Goal: Communication & Community: Answer question/provide support

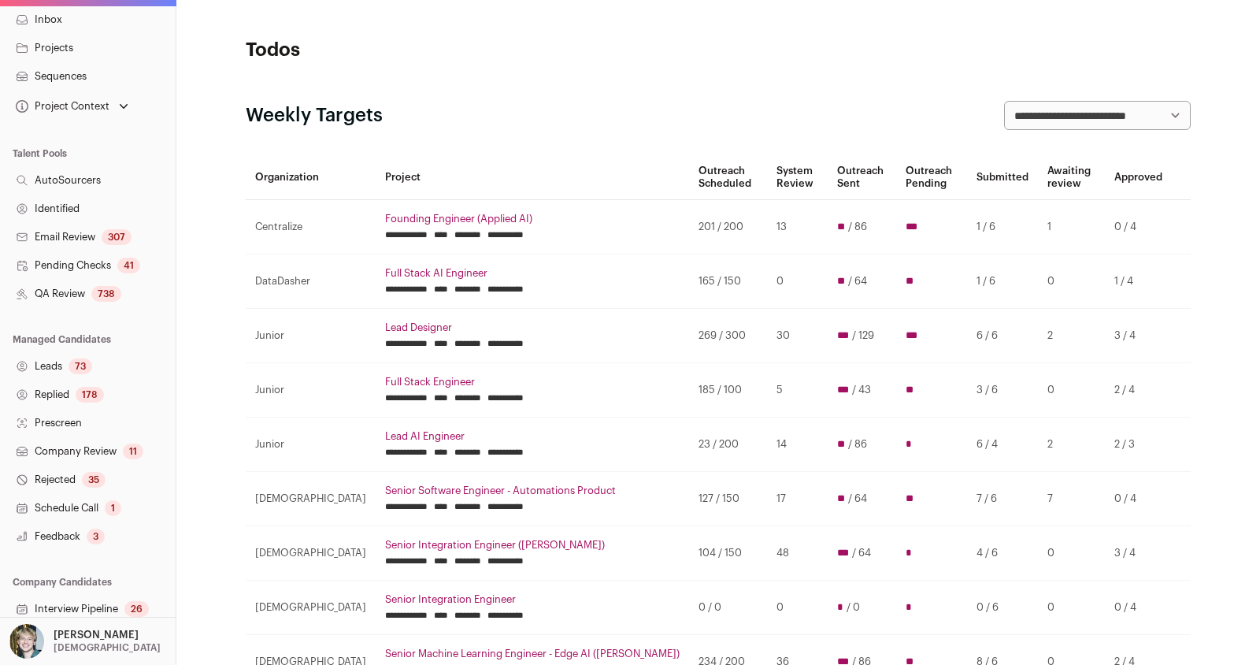
scroll to position [181, 0]
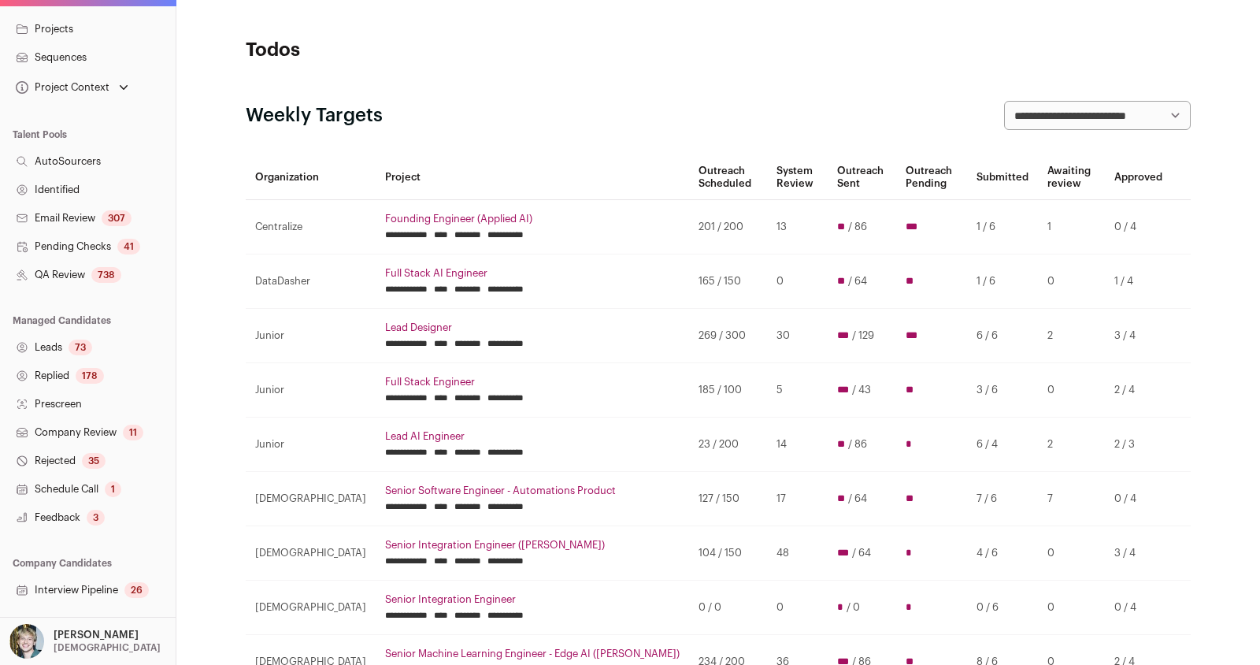
click at [91, 517] on div "3" at bounding box center [96, 517] width 18 height 16
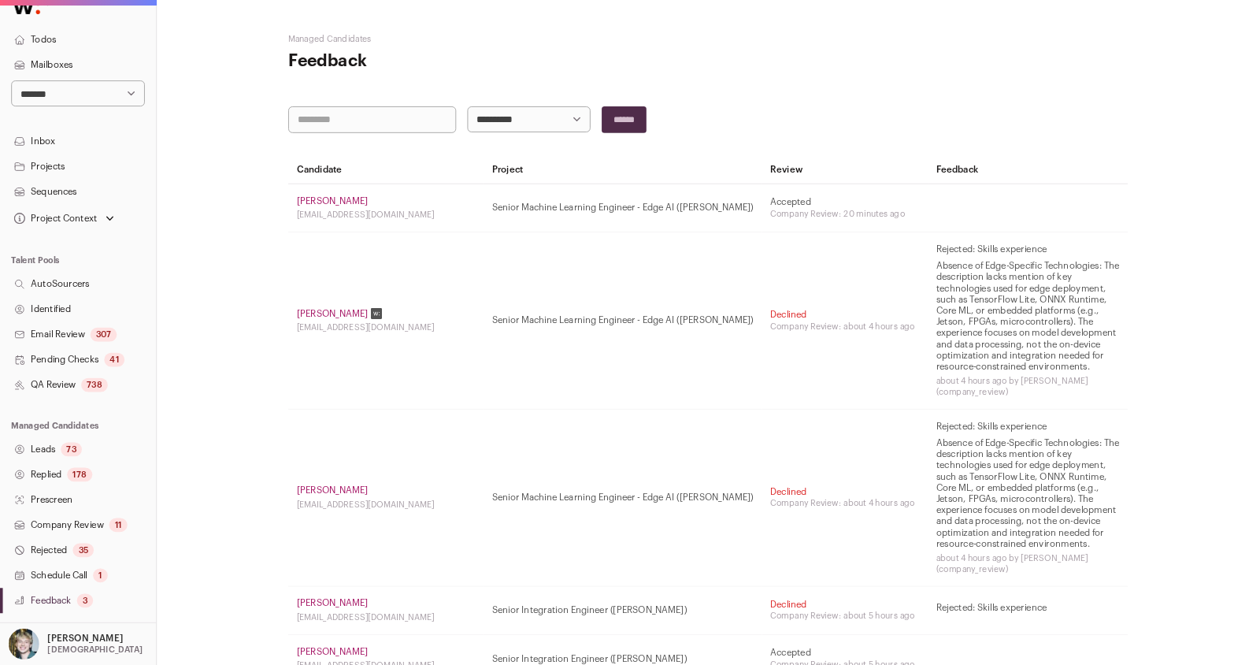
scroll to position [23, 0]
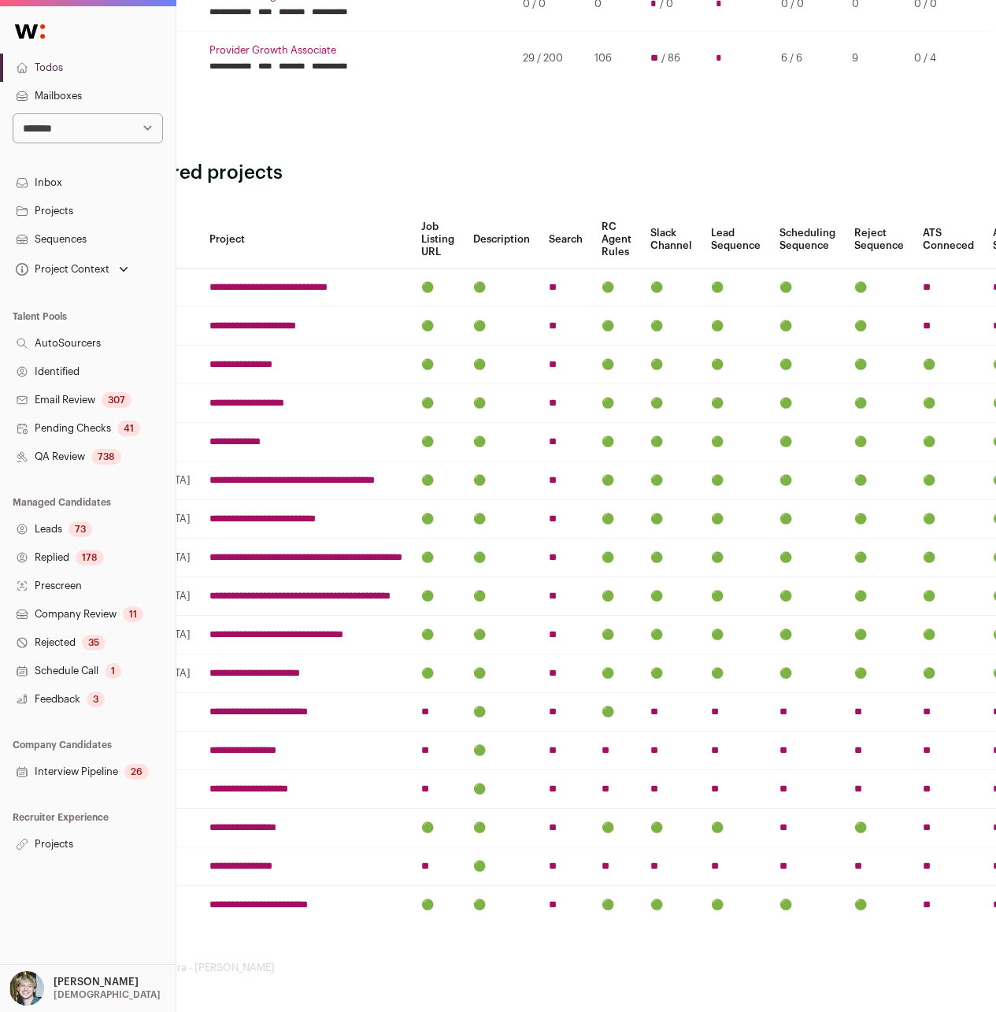
scroll to position [1039, 0]
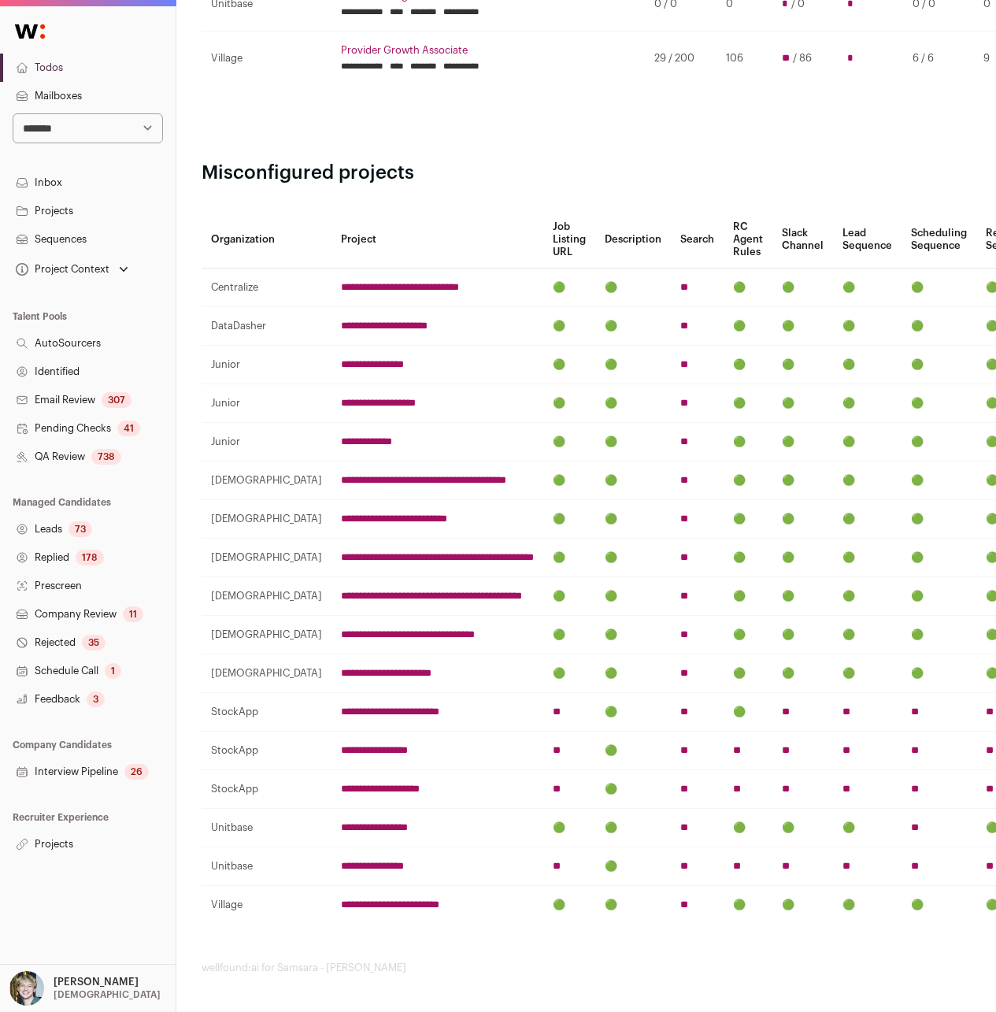
click at [376, 664] on input "**********" at bounding box center [390, 712] width 98 height 13
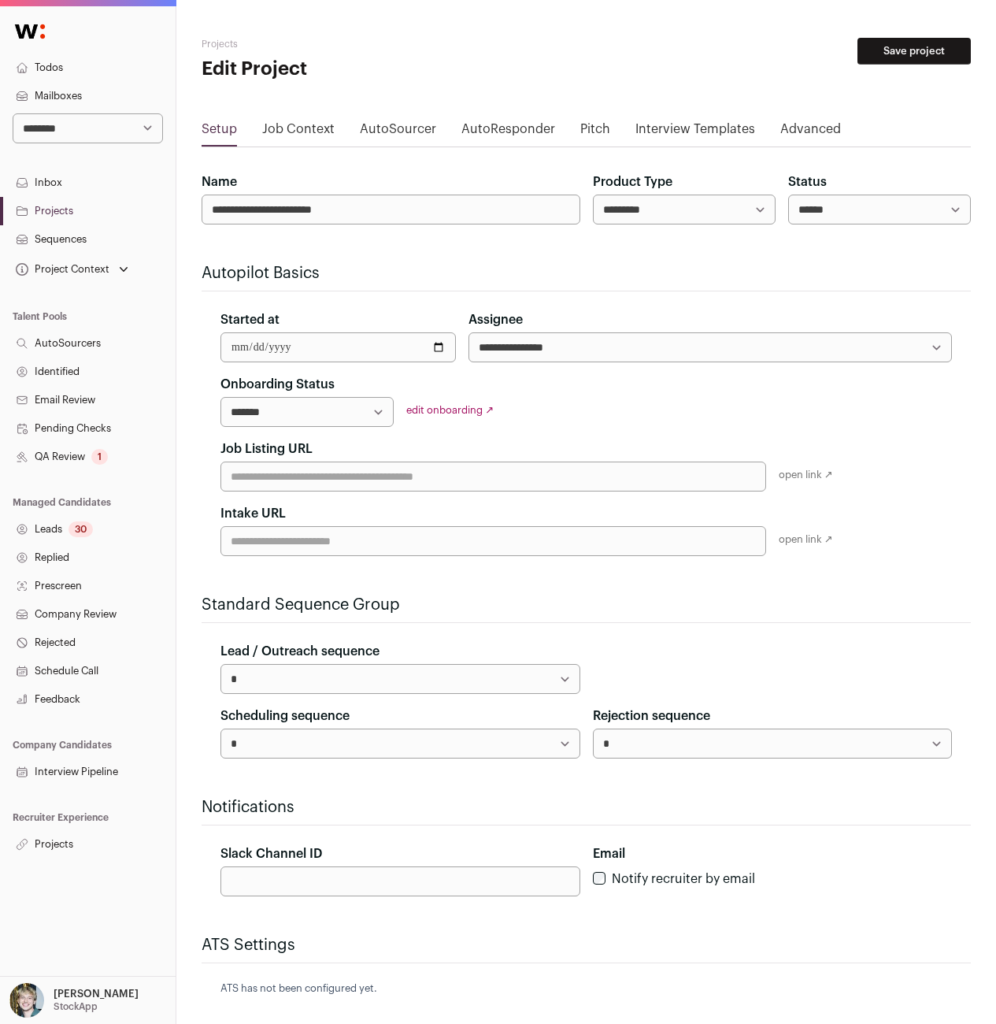
click at [74, 664] on link "Projects" at bounding box center [88, 844] width 176 height 28
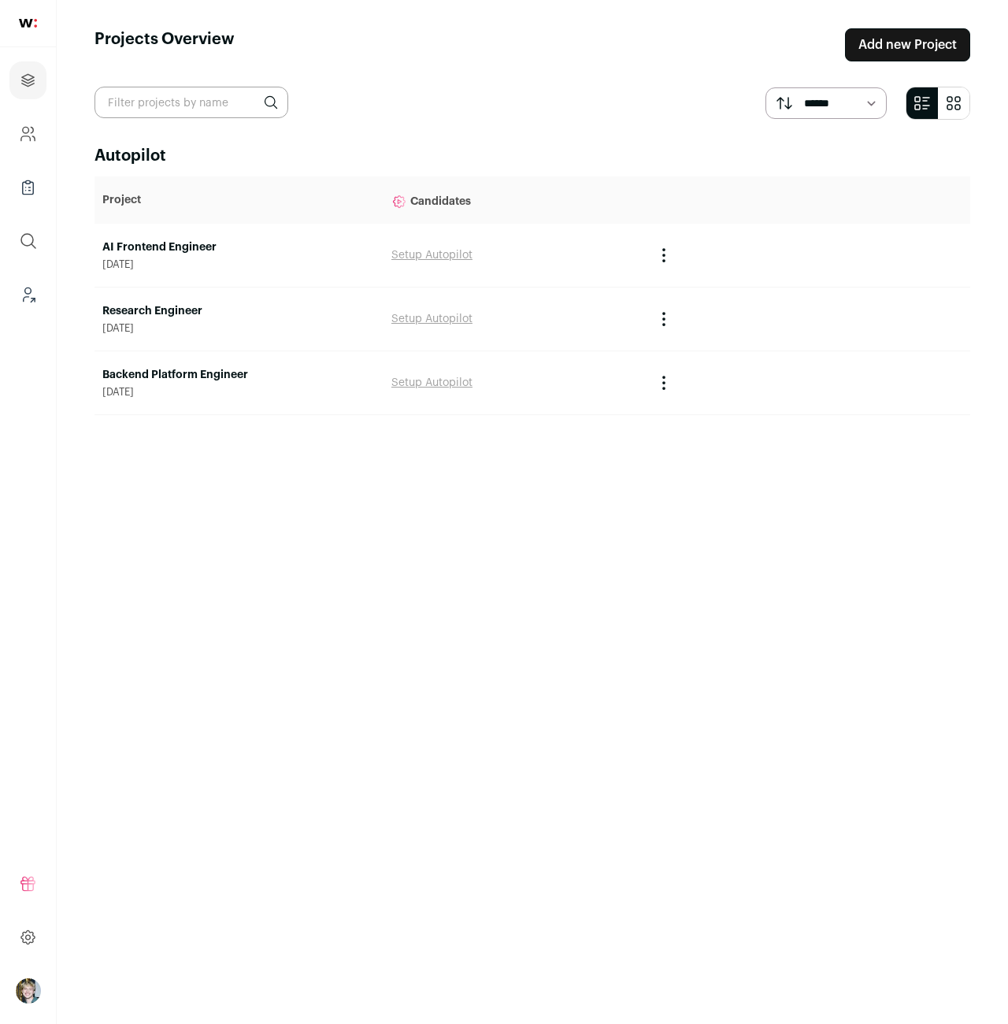
click at [181, 246] on link "AI Frontend Engineer" at bounding box center [238, 247] width 273 height 16
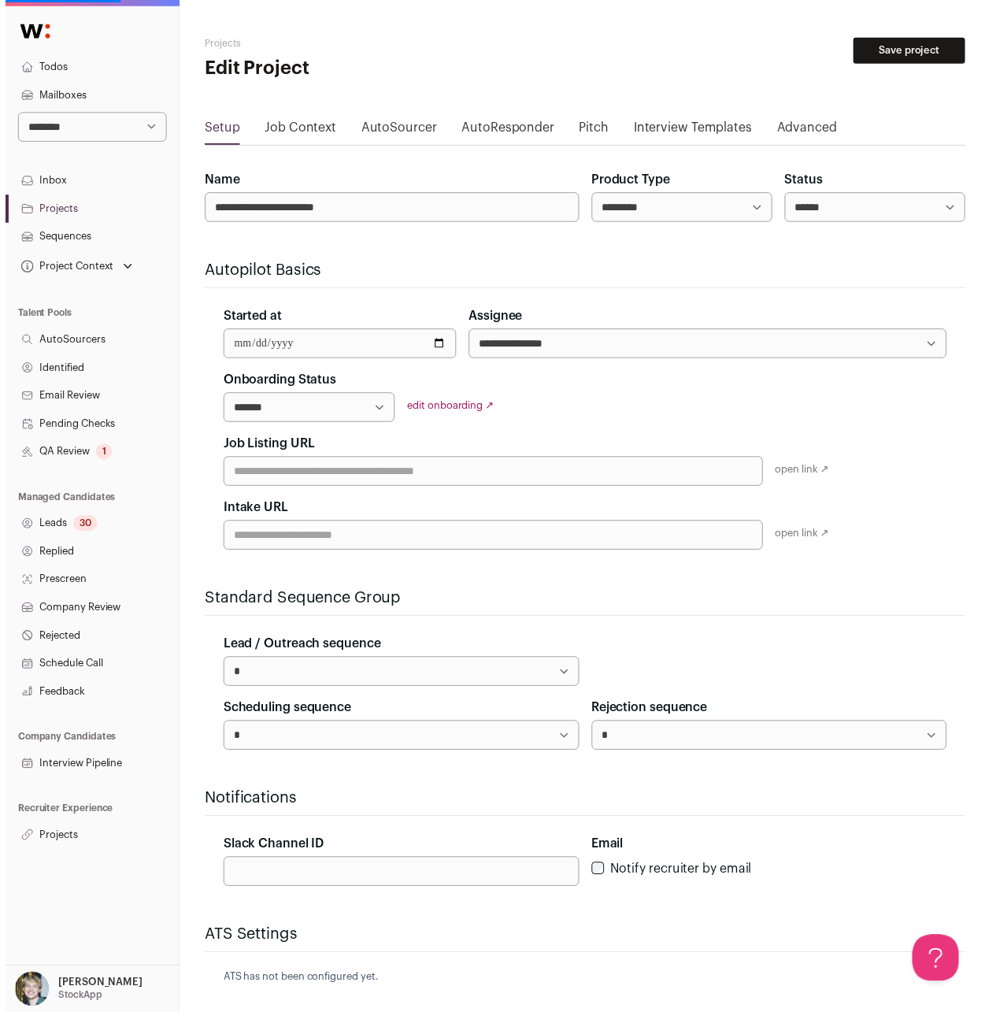
scroll to position [1039, 0]
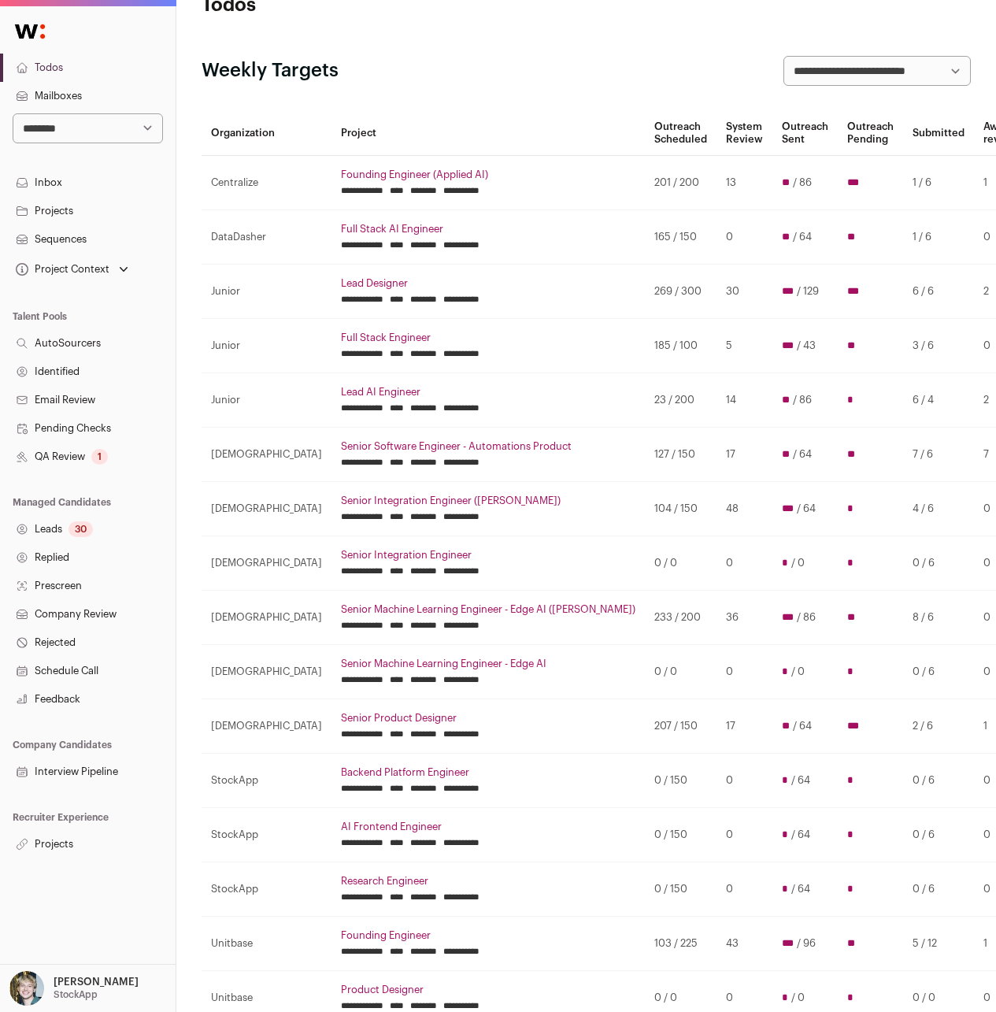
scroll to position [59, 0]
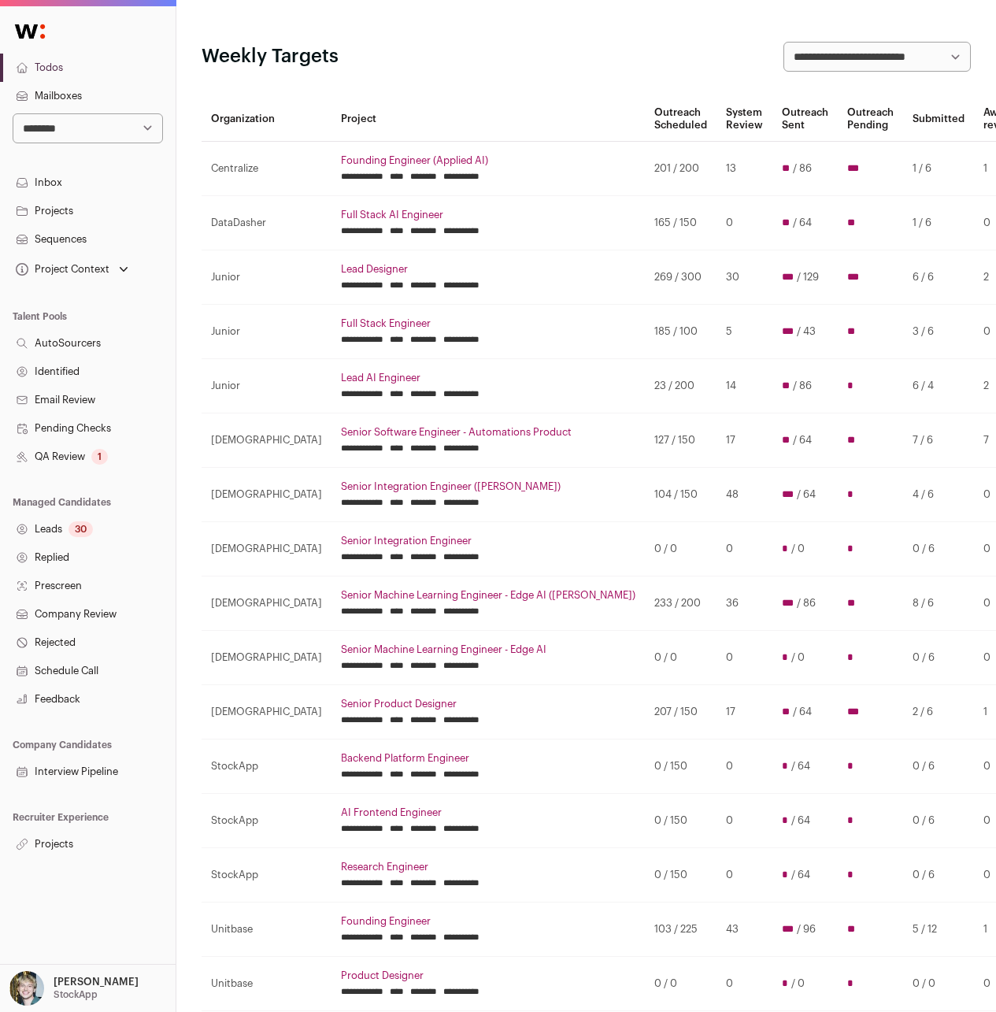
click at [349, 809] on link "AI Frontend Engineer" at bounding box center [488, 812] width 294 height 13
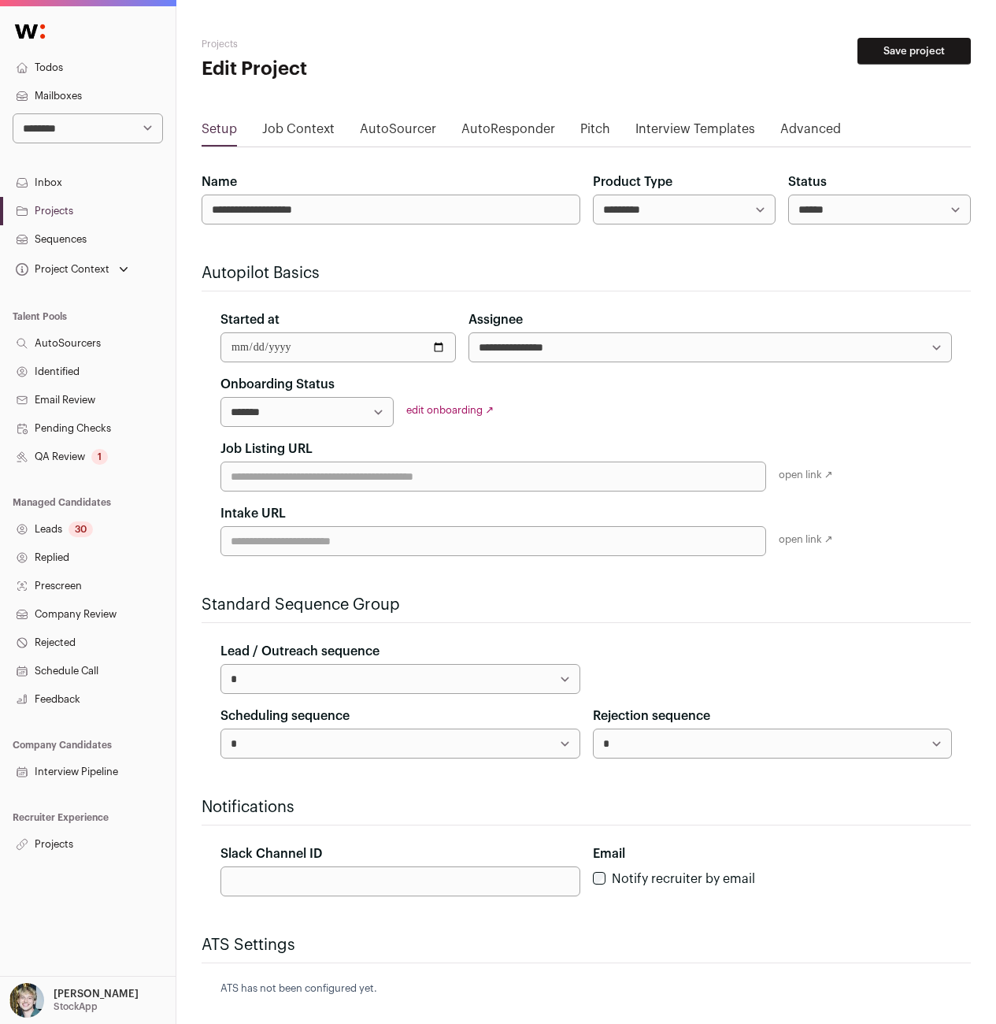
click at [809, 211] on select "****** ****** ********" at bounding box center [879, 209] width 183 height 30
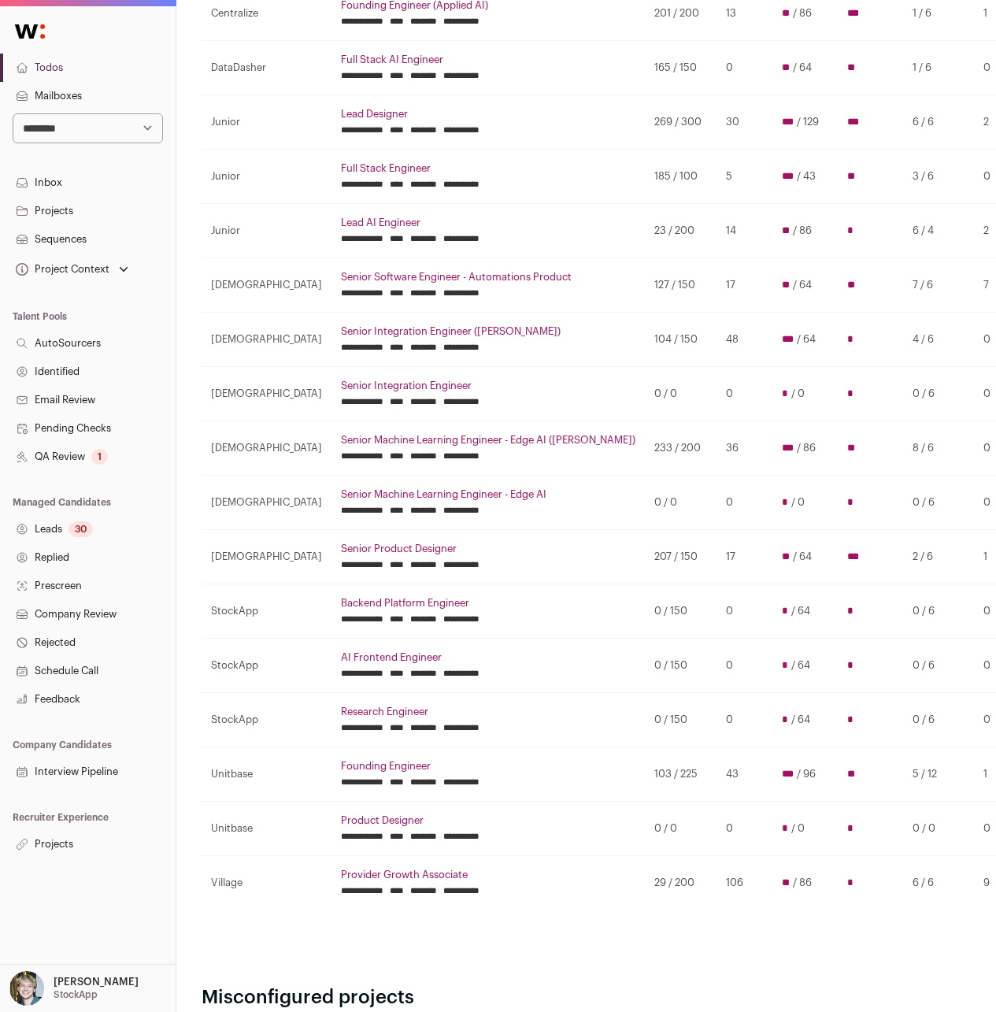
scroll to position [319, 0]
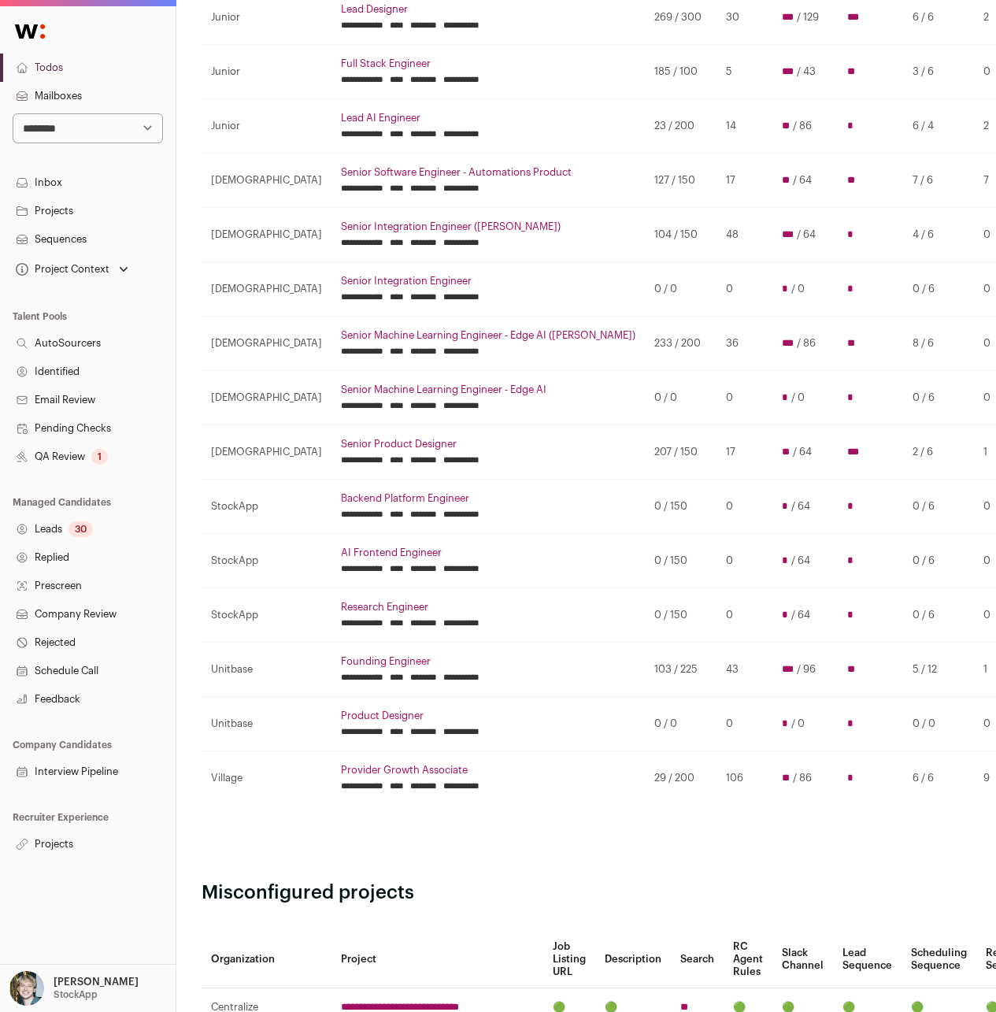
click at [341, 556] on link "AI Frontend Engineer" at bounding box center [488, 552] width 294 height 13
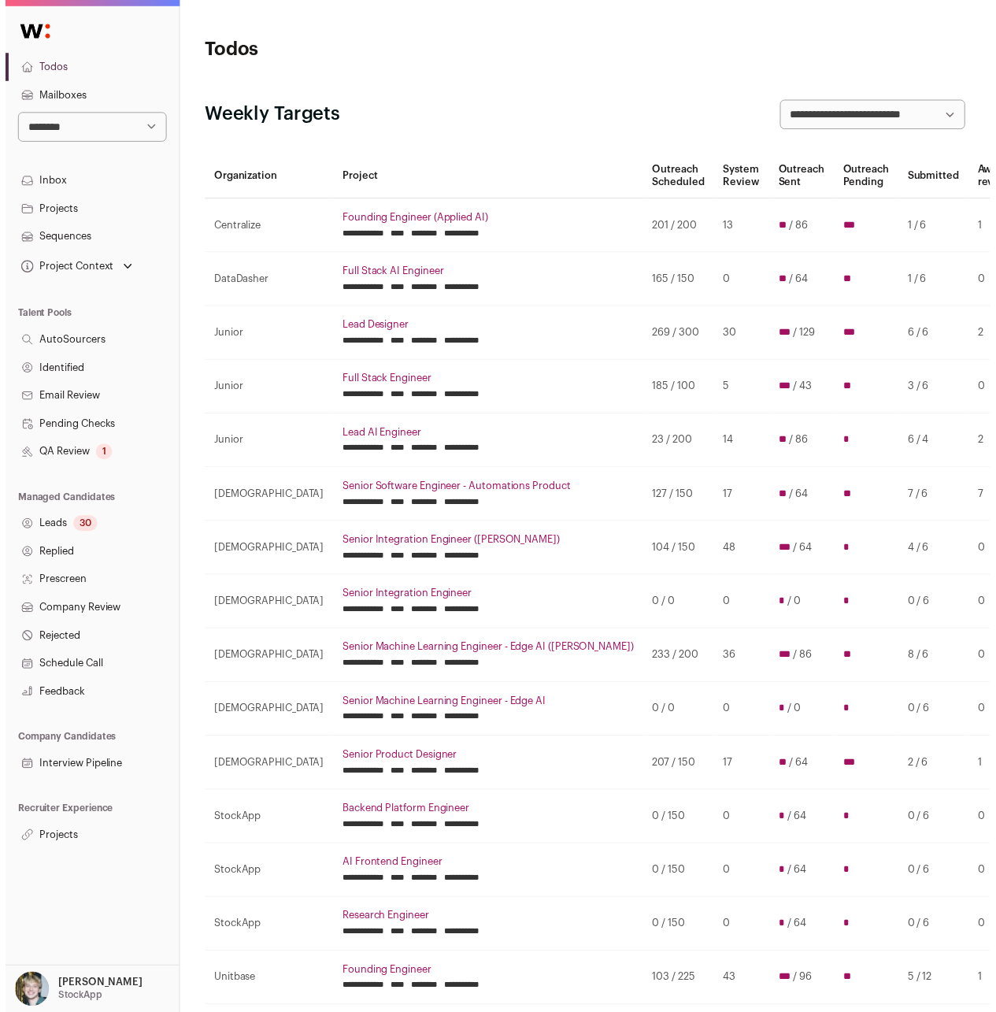
scroll to position [319, 0]
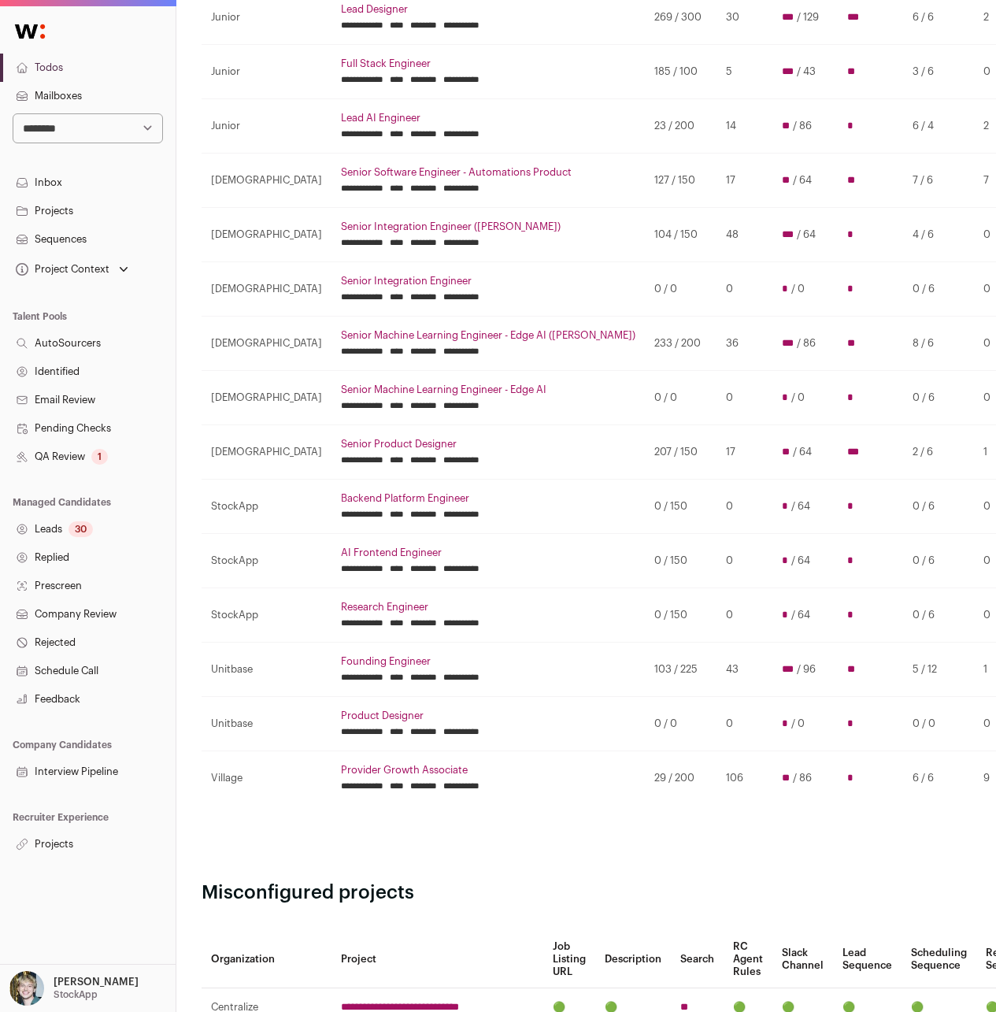
click at [332, 558] on td "**********" at bounding box center [488, 561] width 313 height 54
click at [410, 564] on input "********" at bounding box center [423, 568] width 27 height 13
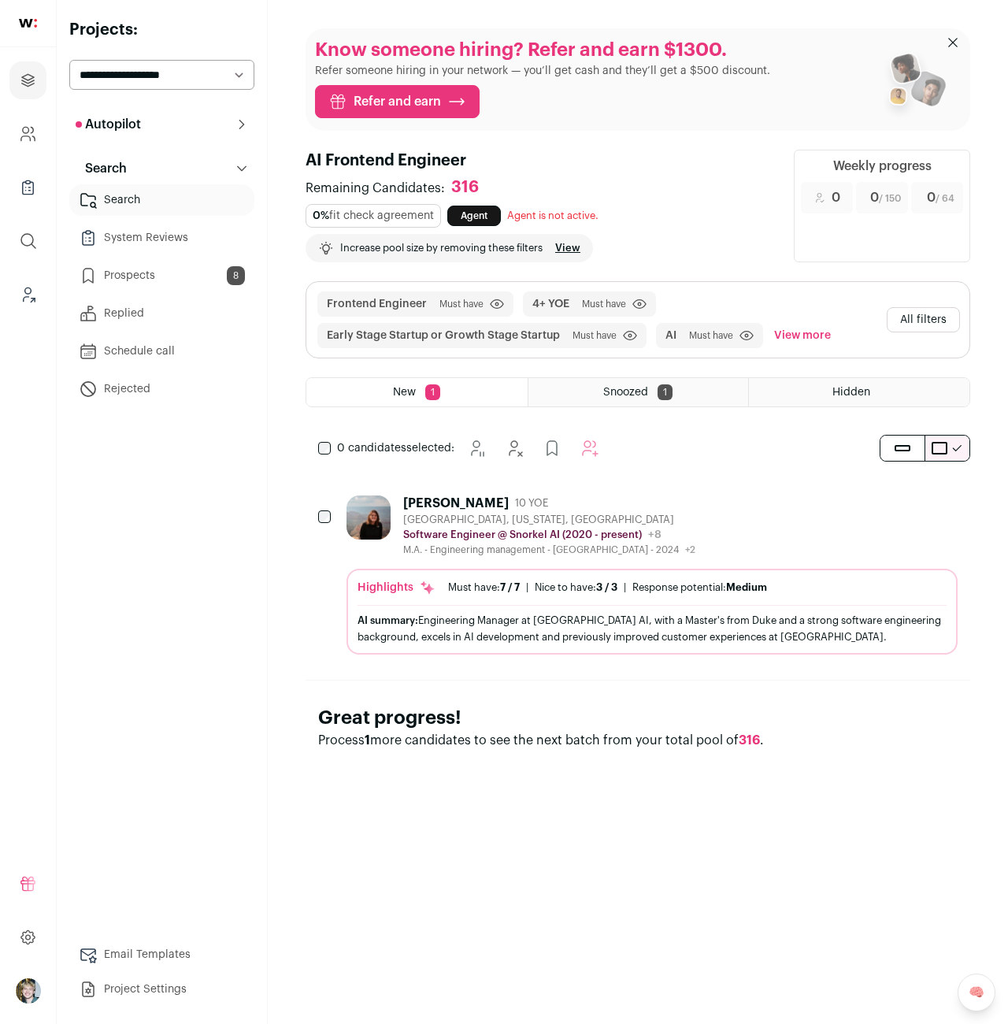
click at [142, 132] on button "Autopilot" at bounding box center [161, 124] width 185 height 31
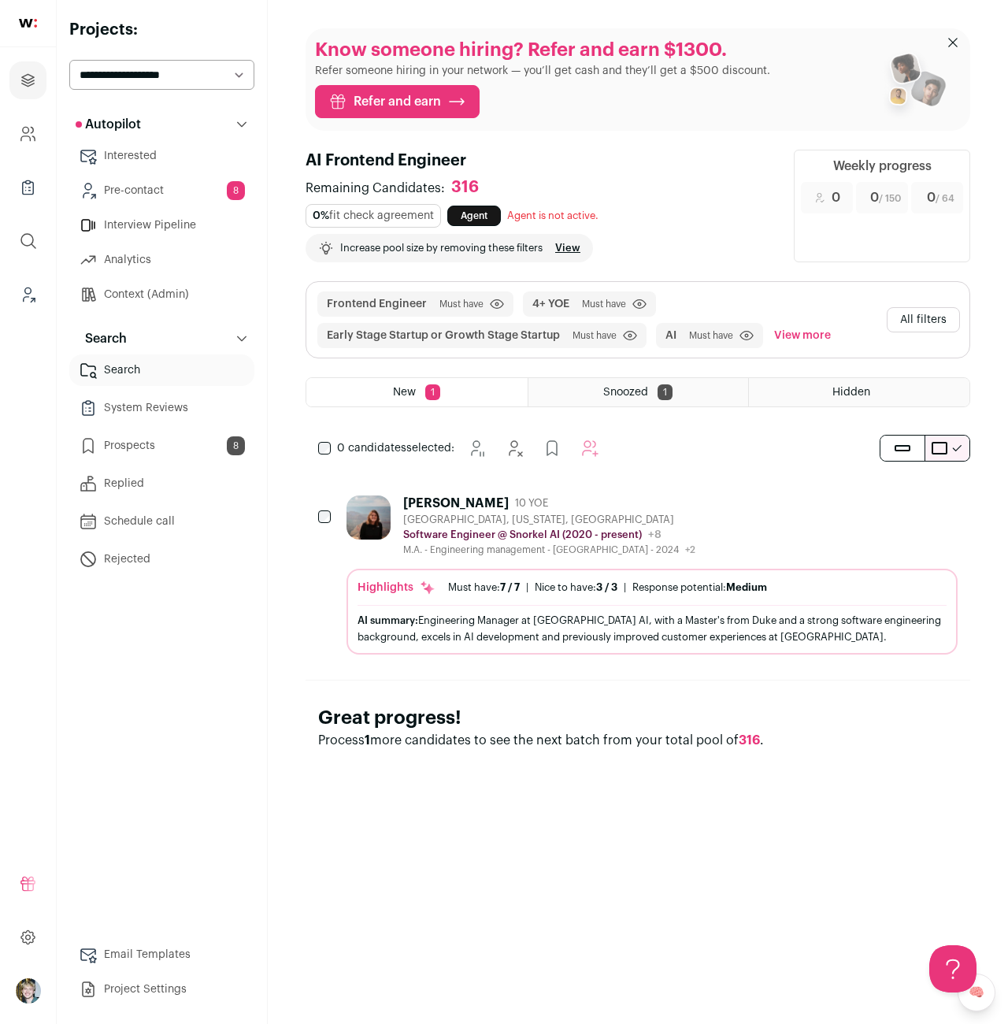
click at [155, 180] on link "Pre-contact 8" at bounding box center [161, 190] width 185 height 31
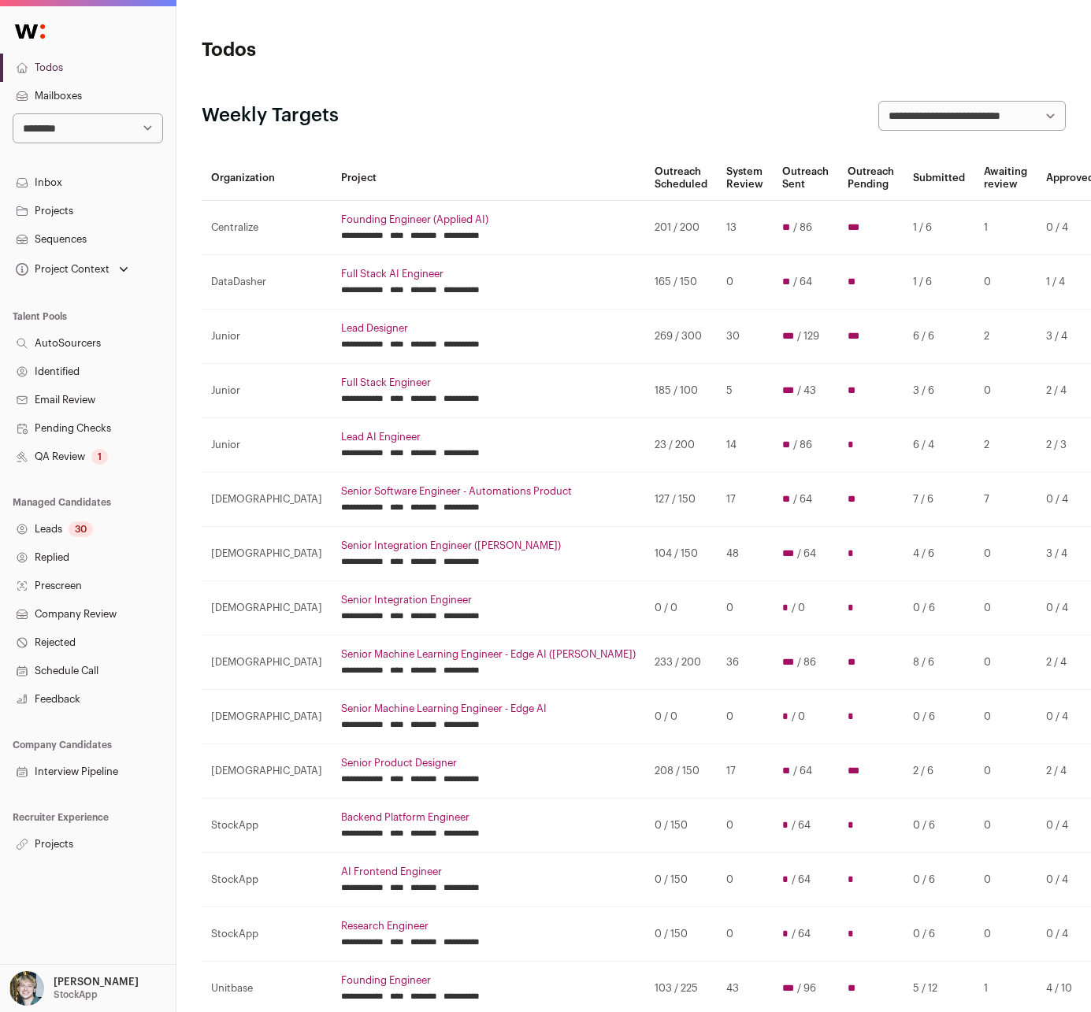
click at [752, 61] on header "Todos" at bounding box center [634, 50] width 864 height 25
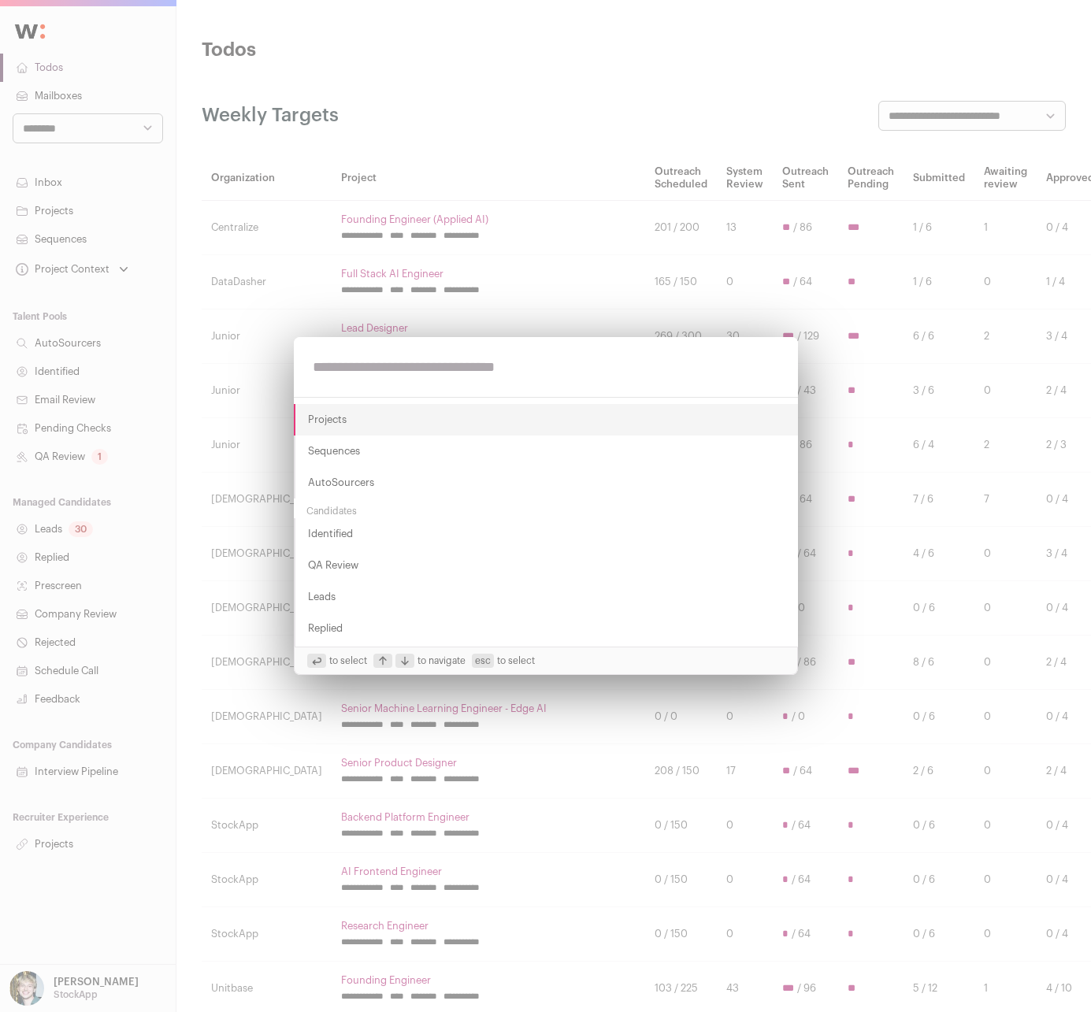
type input "*"
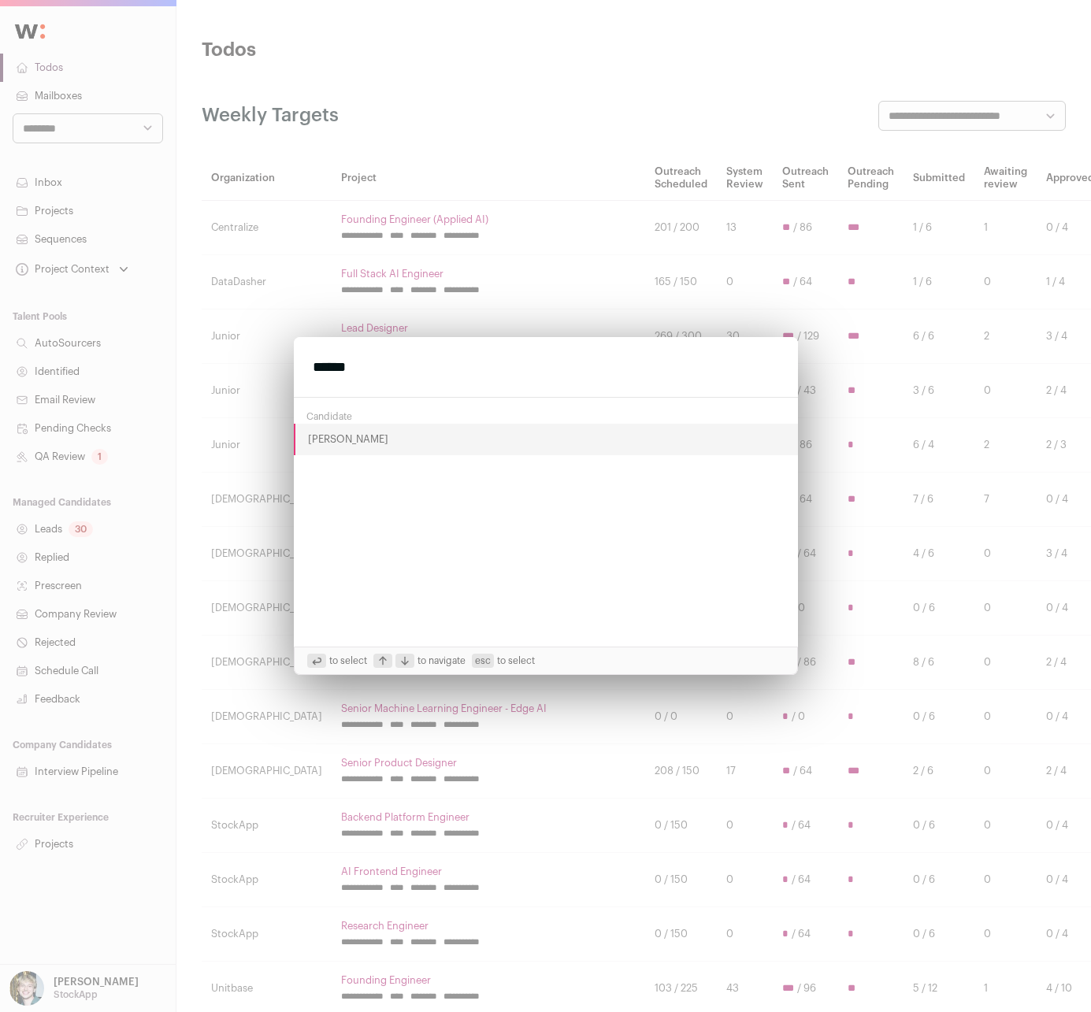
type input "******"
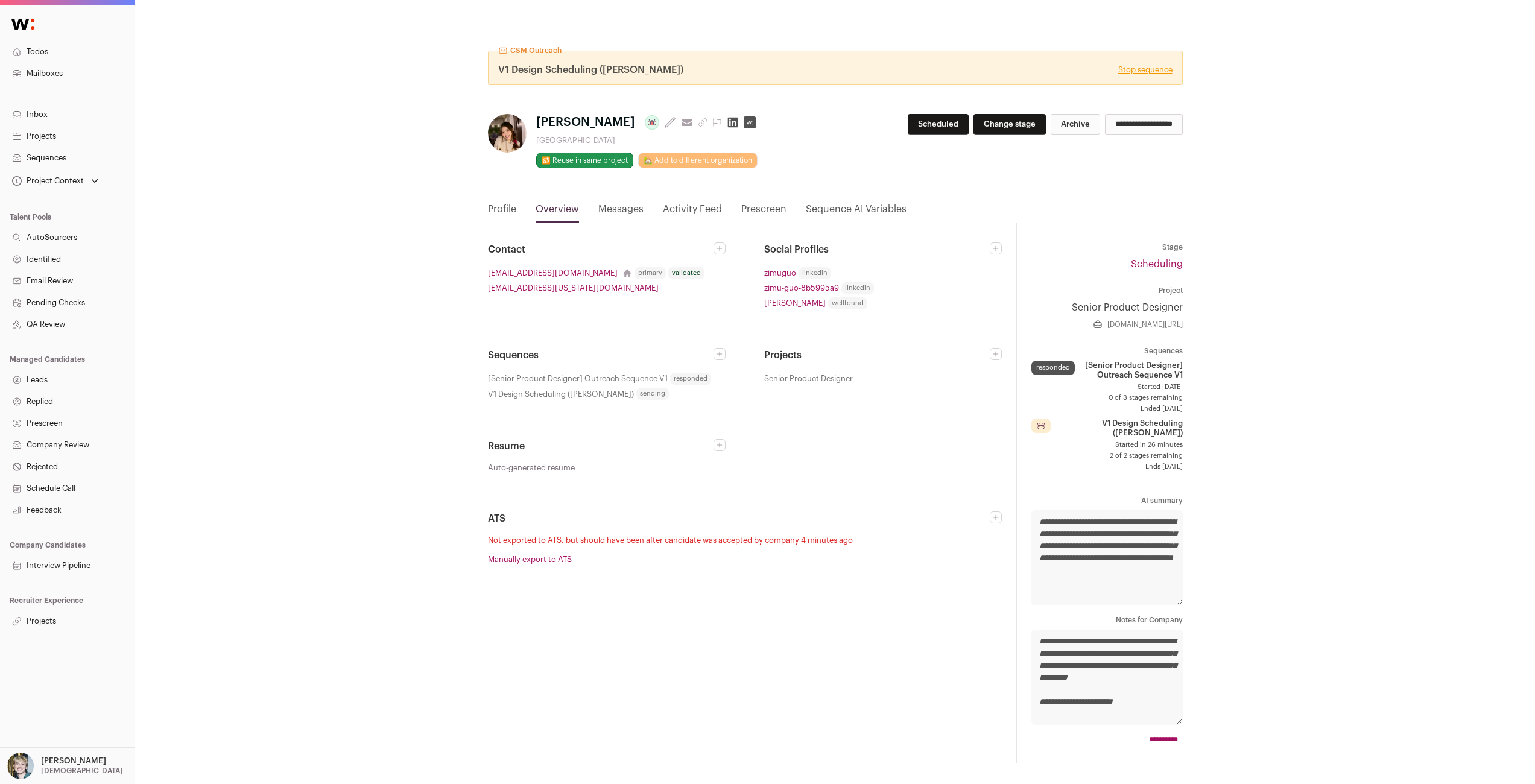
click at [1148, 71] on link "Stop sequence" at bounding box center [1145, 70] width 54 height 10
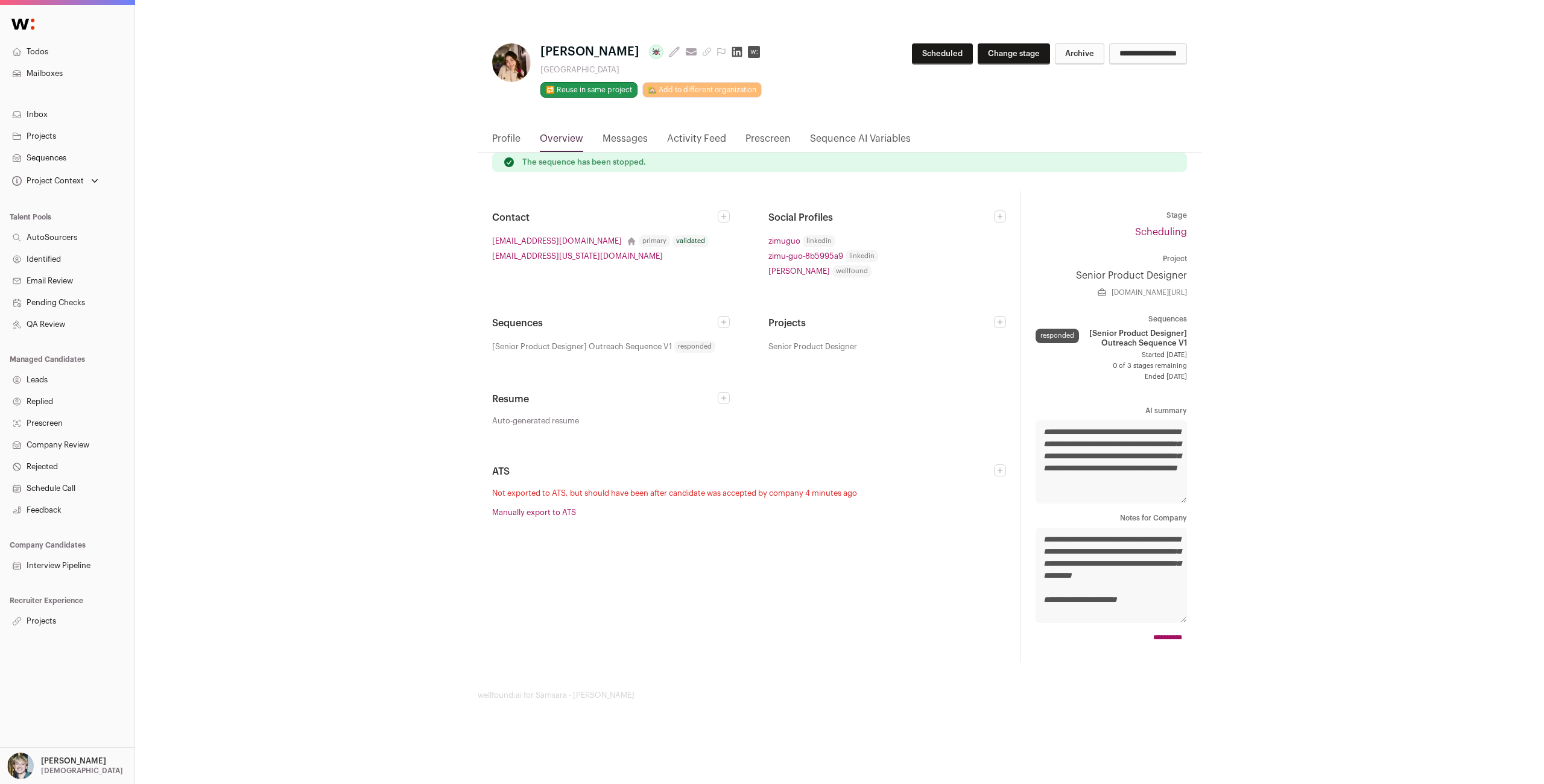
click at [64, 159] on link "Sequences" at bounding box center [67, 158] width 135 height 21
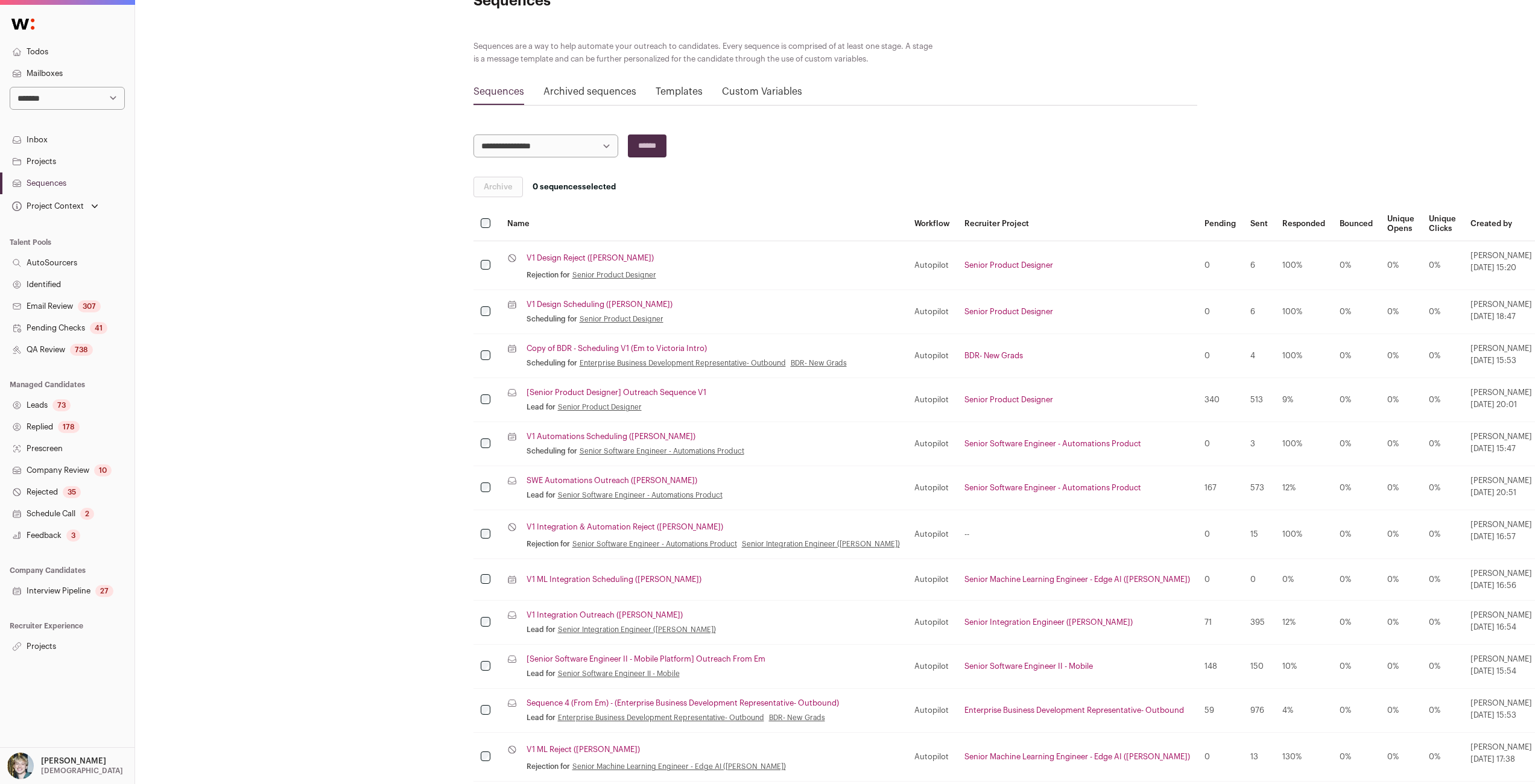
scroll to position [93, 0]
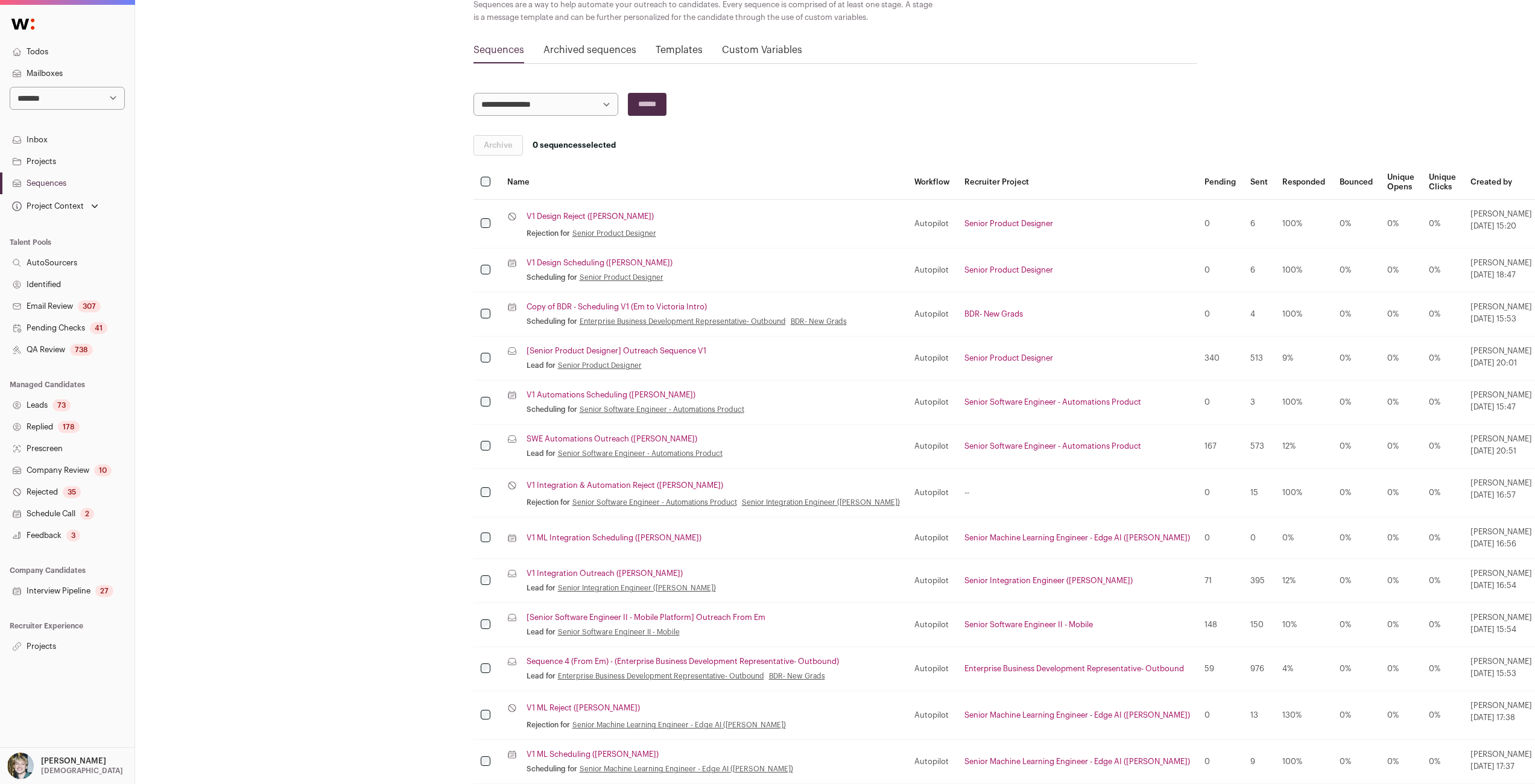
click at [566, 261] on link "V1 Design Scheduling (KYLE)" at bounding box center [599, 263] width 146 height 10
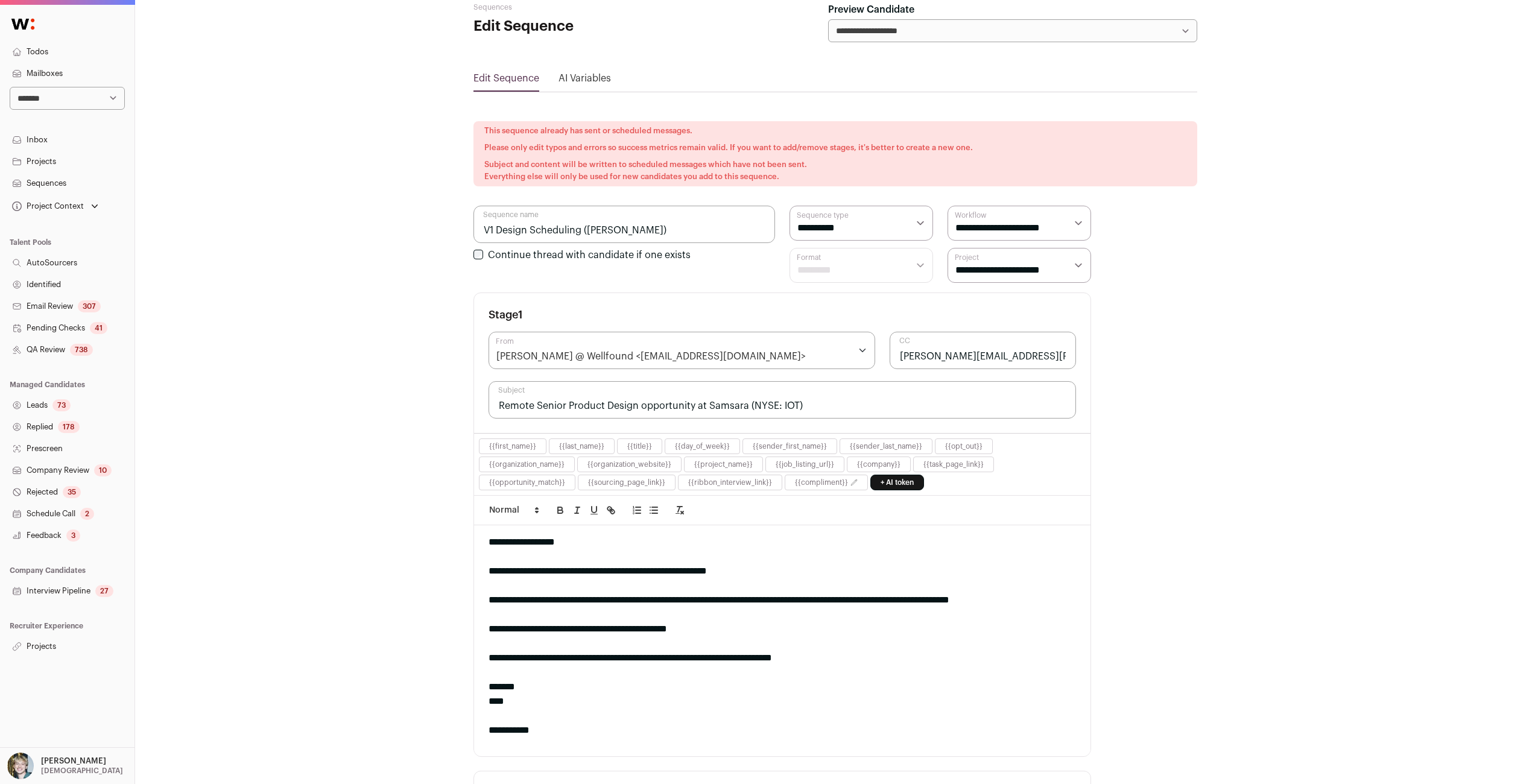
scroll to position [61, 0]
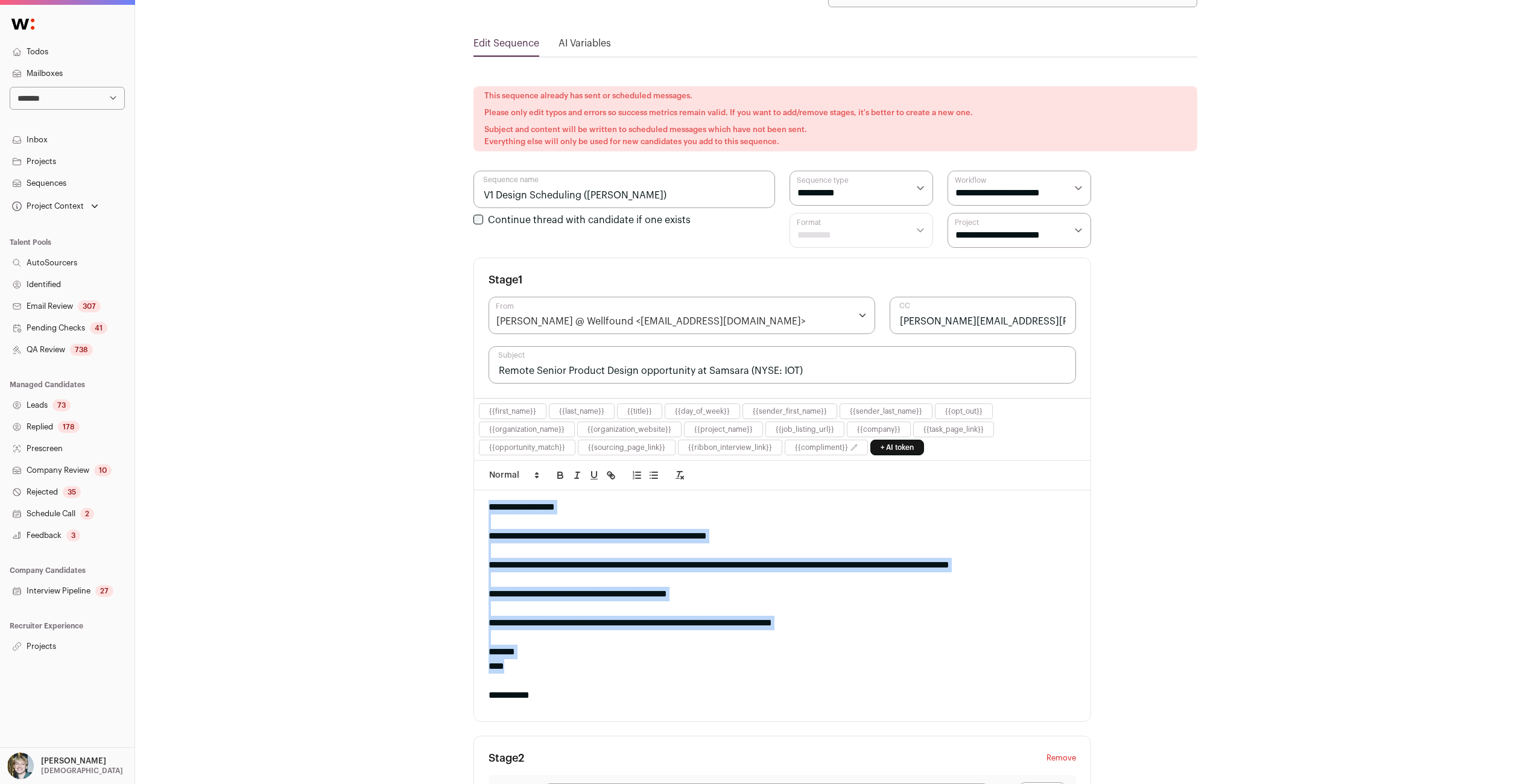
drag, startPoint x: 535, startPoint y: 659, endPoint x: 472, endPoint y: 505, distance: 166.4
click at [471, 504] on div "**********" at bounding box center [835, 639] width 1400 height 1400
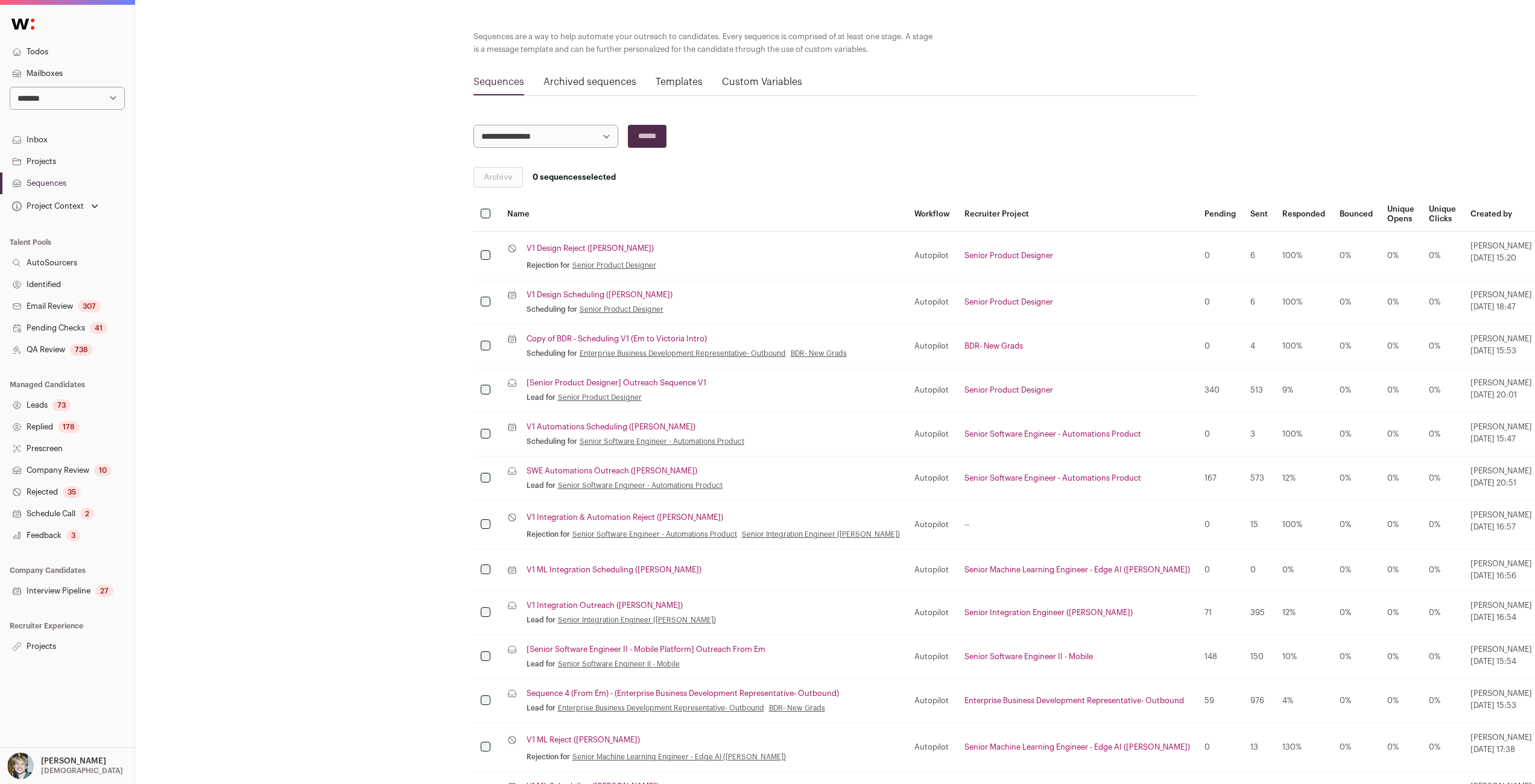
scroll to position [93, 0]
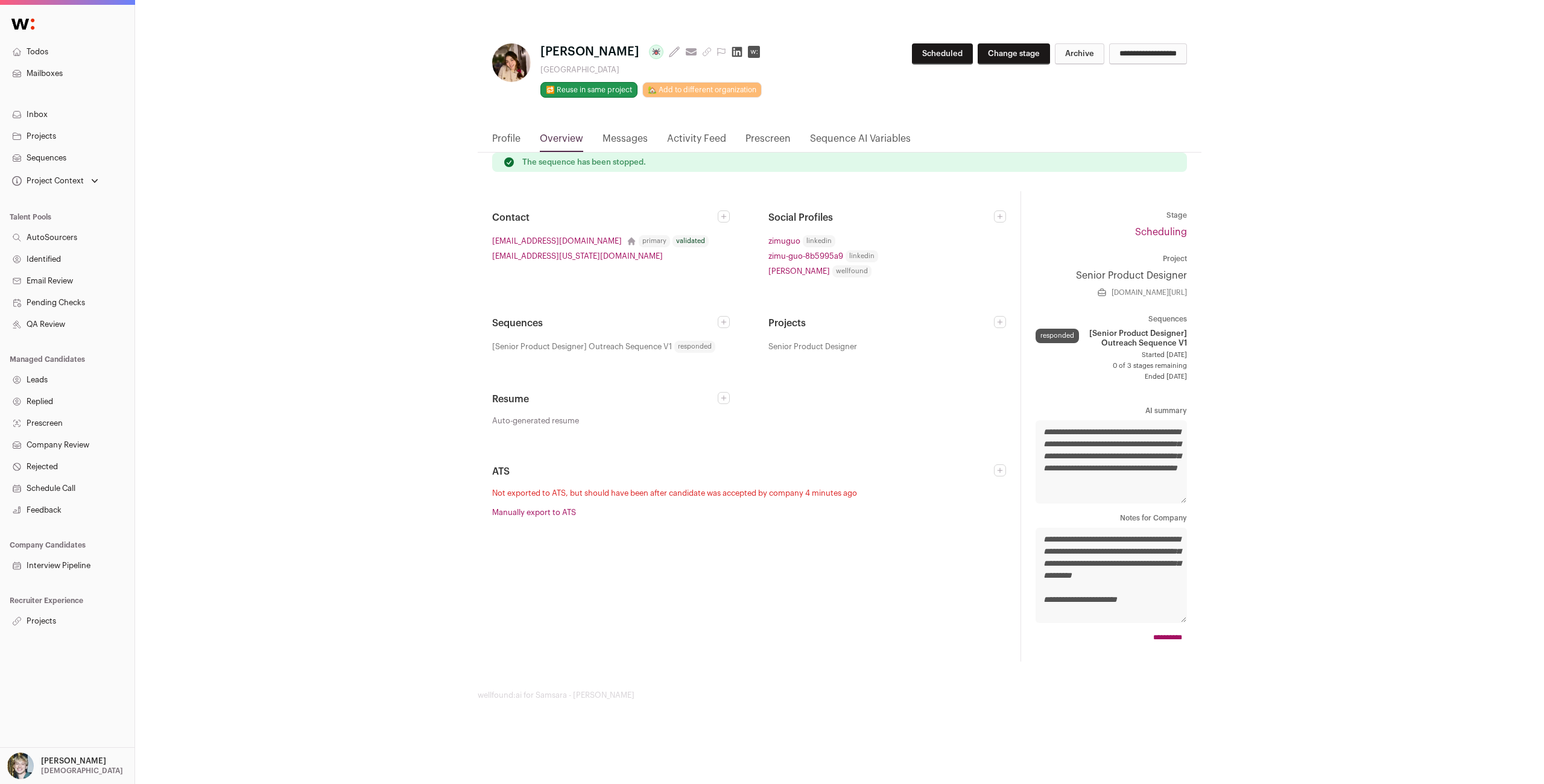
click at [616, 142] on link "Messages" at bounding box center [625, 142] width 45 height 21
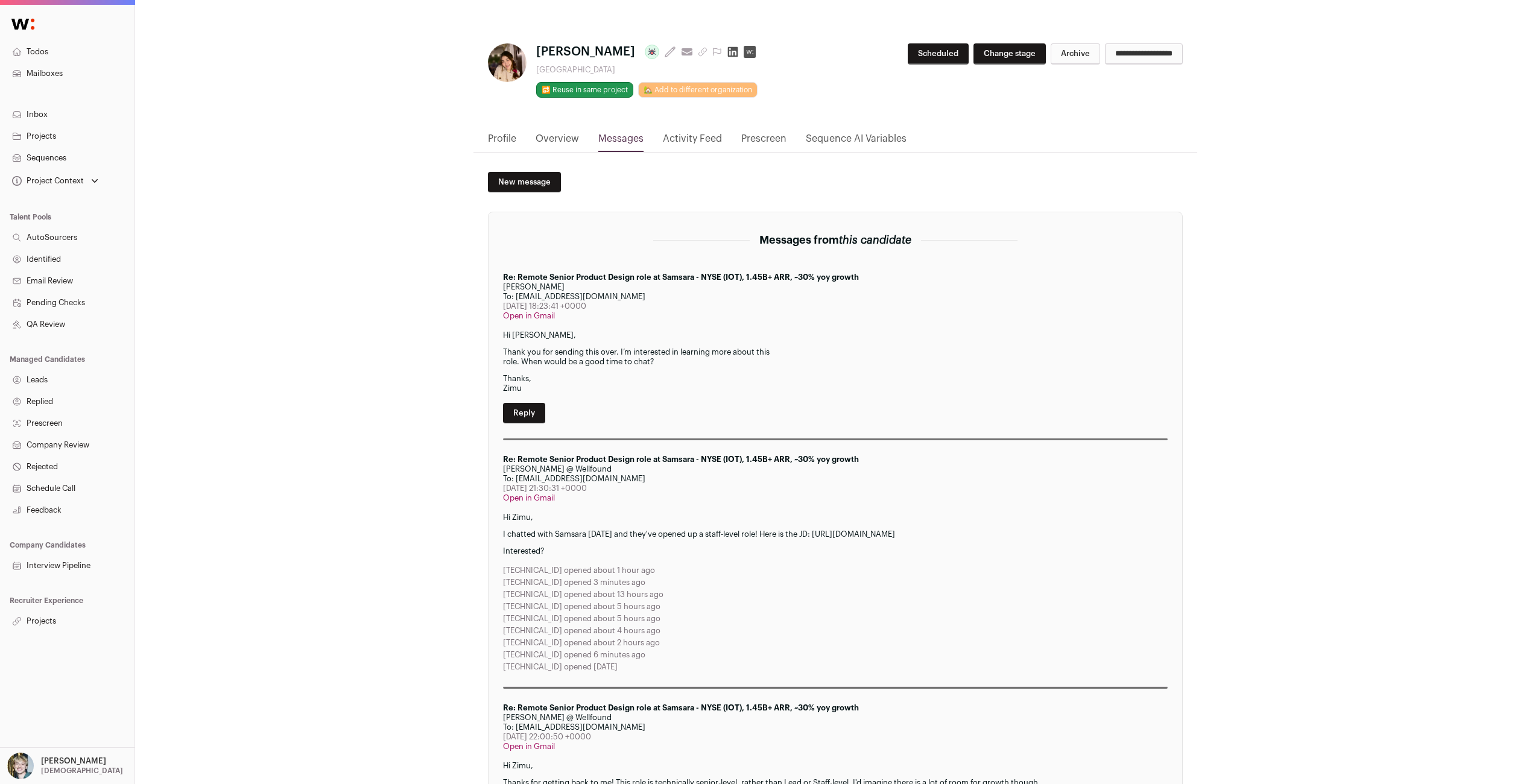
click at [532, 402] on div "Re: Remote Senior Product Design role at Samsara - NYSE (IOT), 1.45B+ ARR, ~30%…" at bounding box center [836, 356] width 665 height 168
click at [532, 409] on link "Reply" at bounding box center [524, 413] width 42 height 21
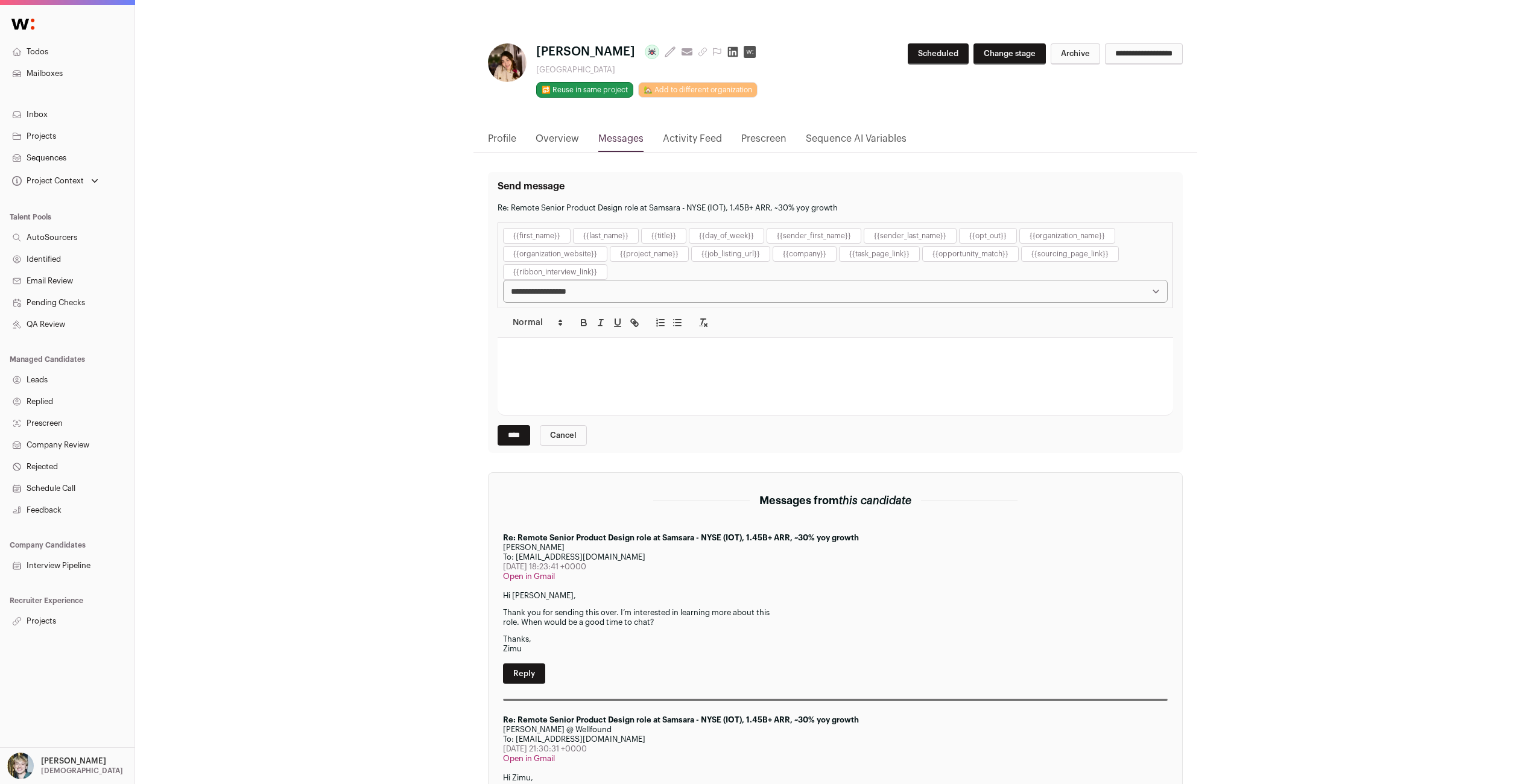
click at [604, 343] on div at bounding box center [836, 376] width 676 height 77
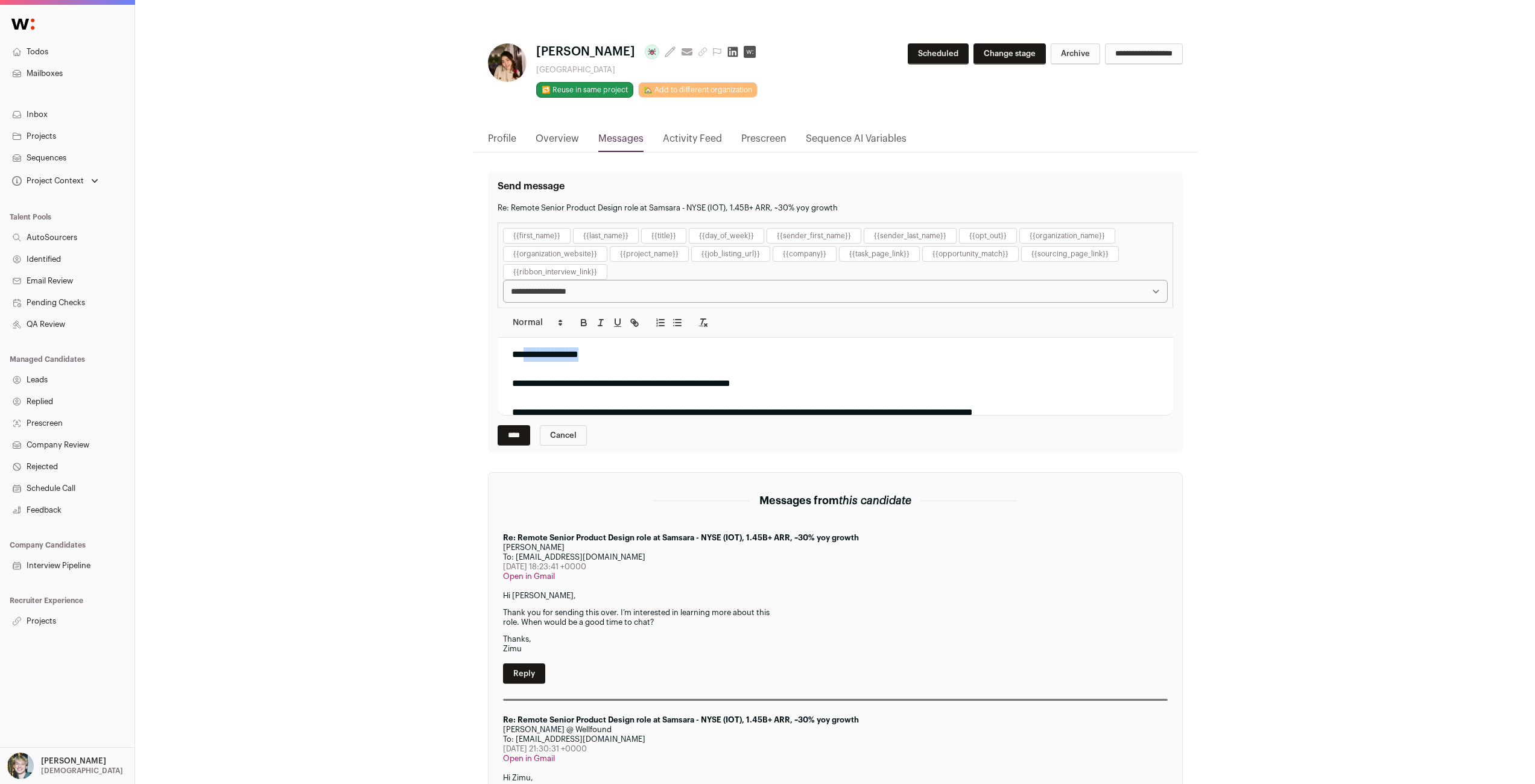
drag, startPoint x: 591, startPoint y: 353, endPoint x: 525, endPoint y: 348, distance: 66.2
click at [525, 348] on div "**********" at bounding box center [831, 354] width 637 height 15
click at [705, 385] on div "**********" at bounding box center [831, 383] width 637 height 15
click at [705, 386] on div "**********" at bounding box center [831, 383] width 637 height 15
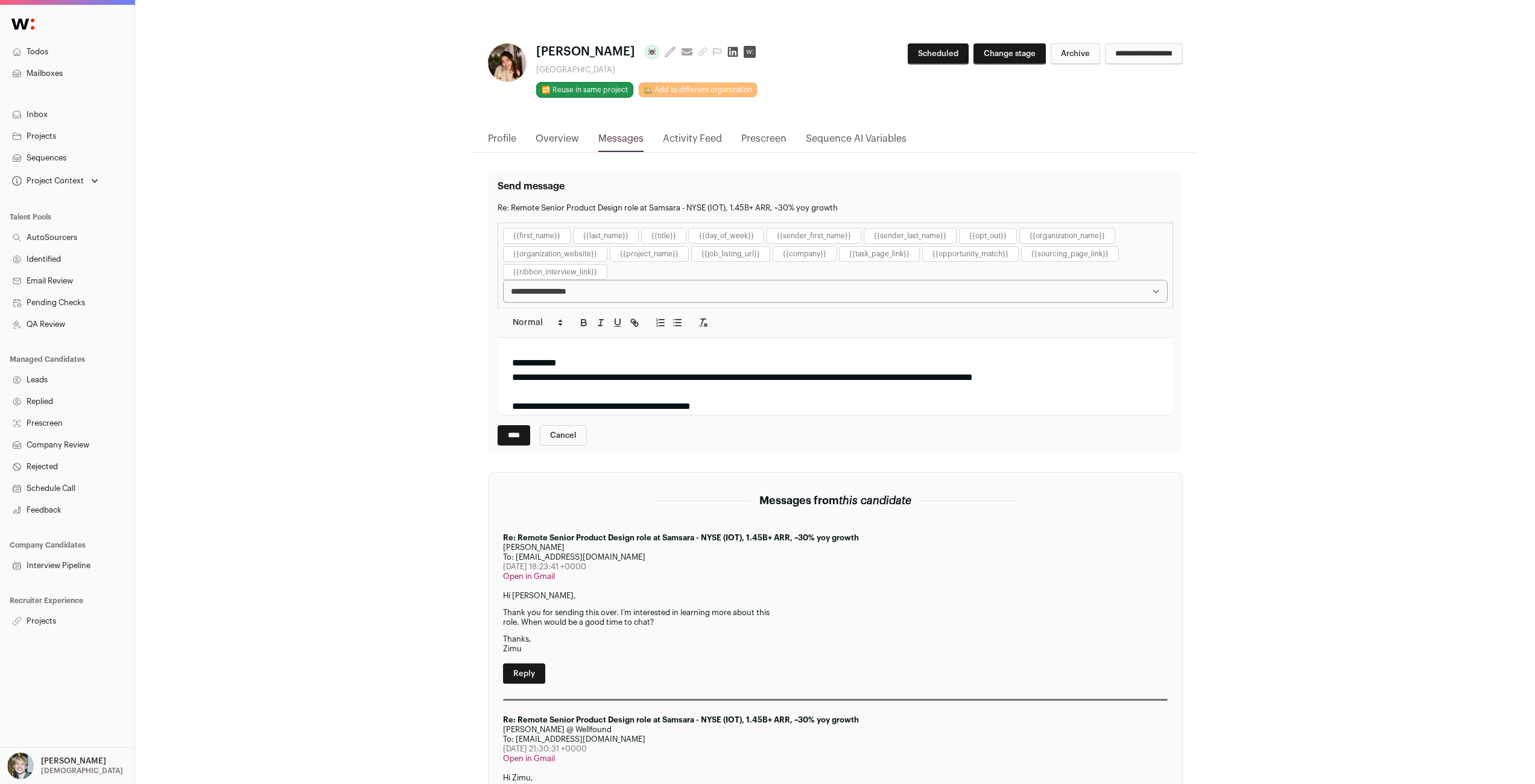
scroll to position [21, 0]
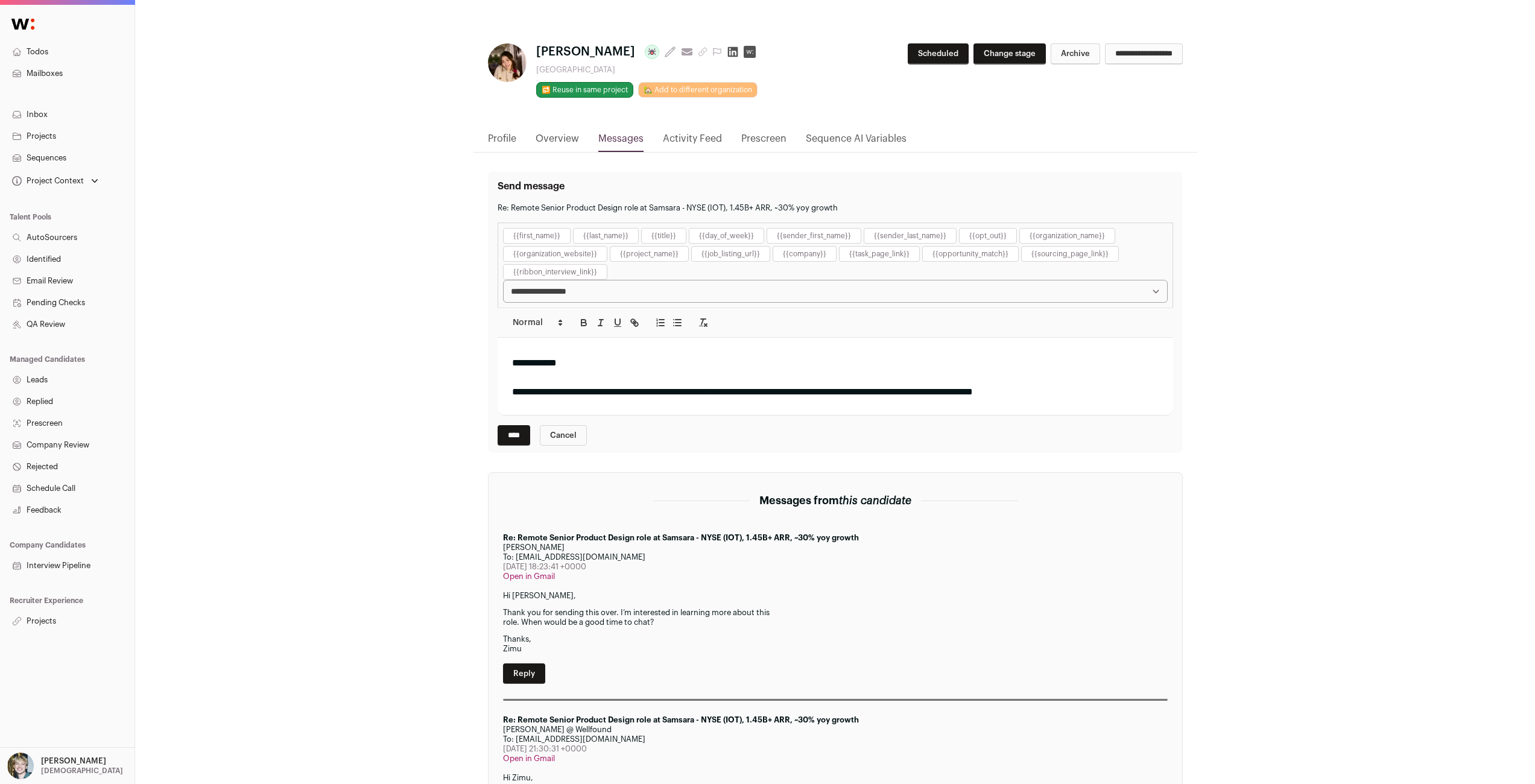
click at [629, 363] on div "**********" at bounding box center [831, 363] width 637 height 15
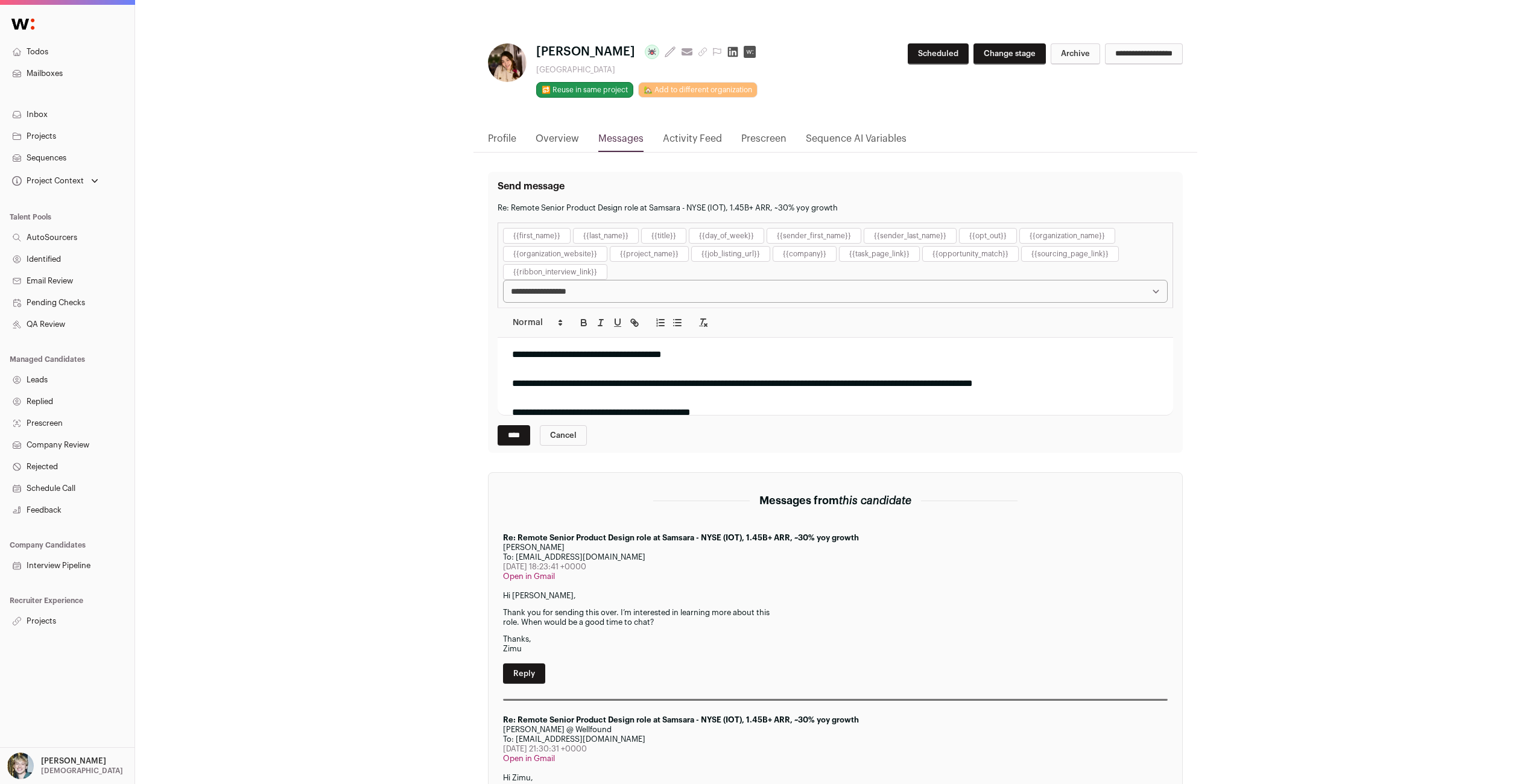
scroll to position [0, 0]
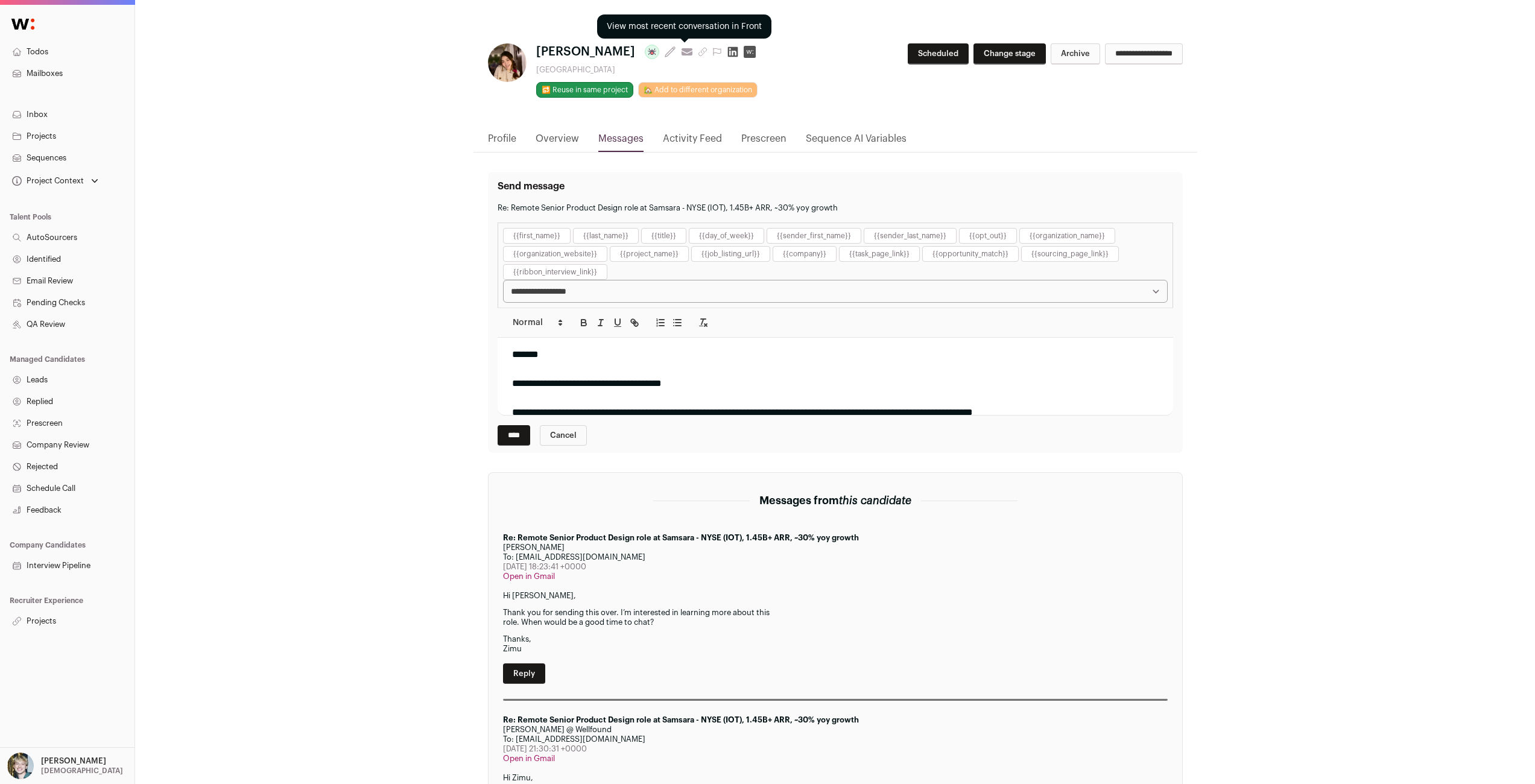
click at [682, 49] on icon at bounding box center [687, 51] width 11 height 5
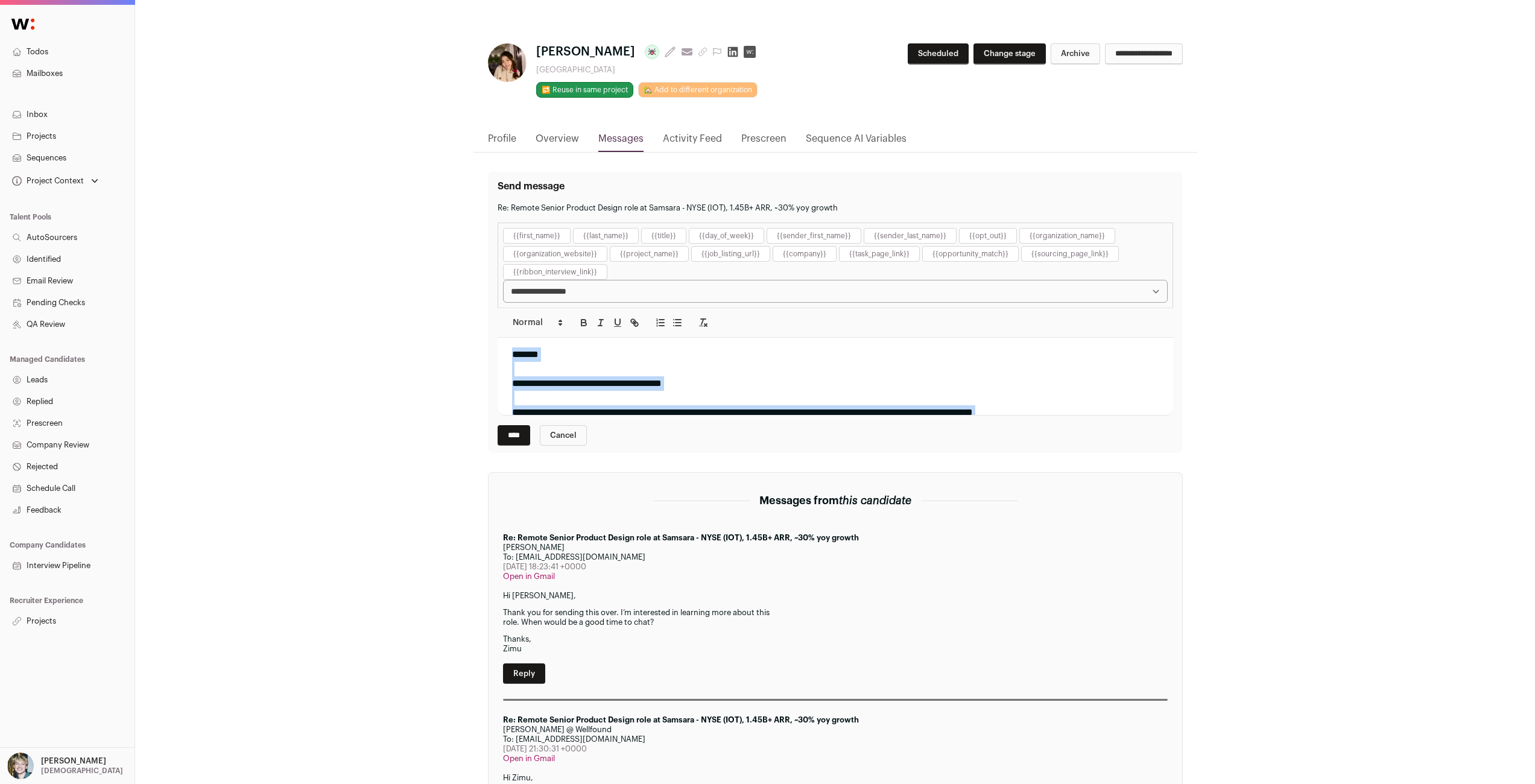
drag, startPoint x: 570, startPoint y: 396, endPoint x: 495, endPoint y: 274, distance: 143.2
click at [495, 274] on div "Send message Re: Remote Senior Product Design role at Samsara - NYSE (IOT), 1.4…" at bounding box center [835, 312] width 695 height 281
copy div "**********"
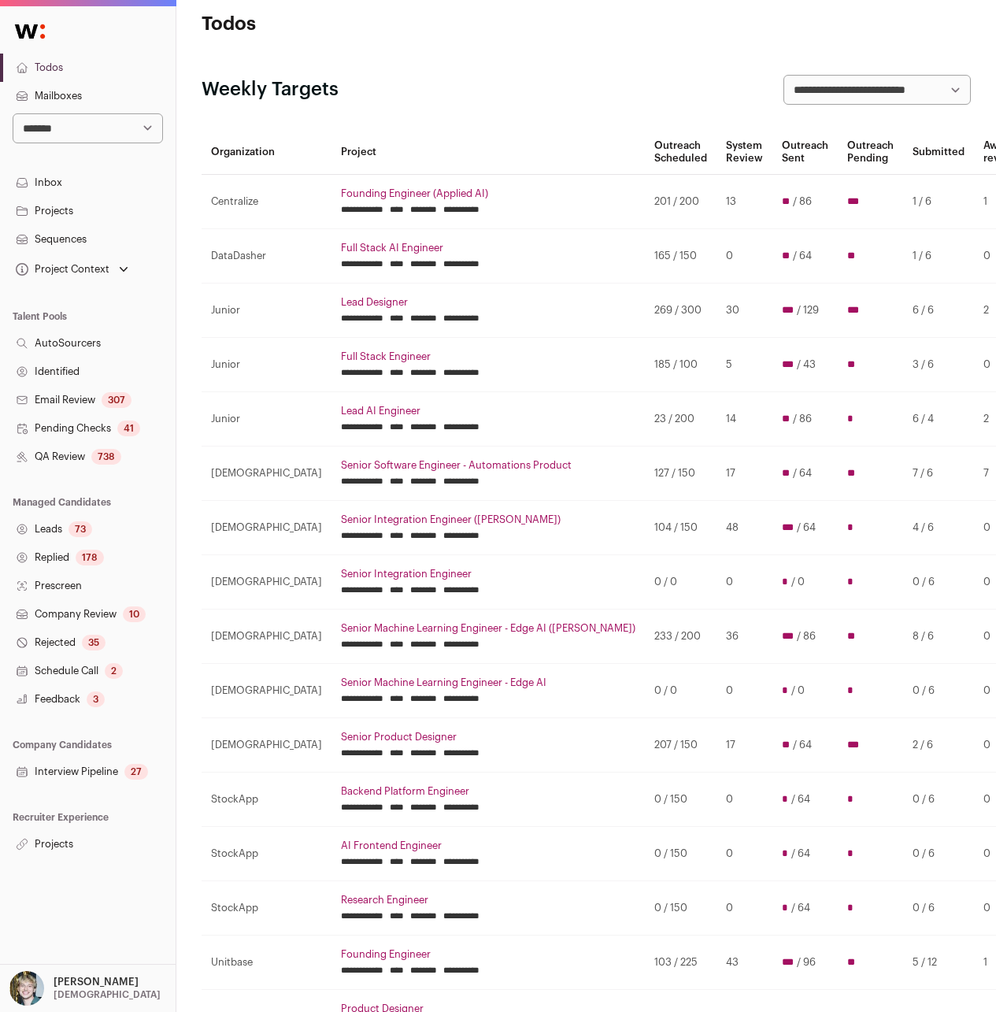
scroll to position [27, 0]
click at [59, 844] on link "Projects" at bounding box center [88, 844] width 176 height 28
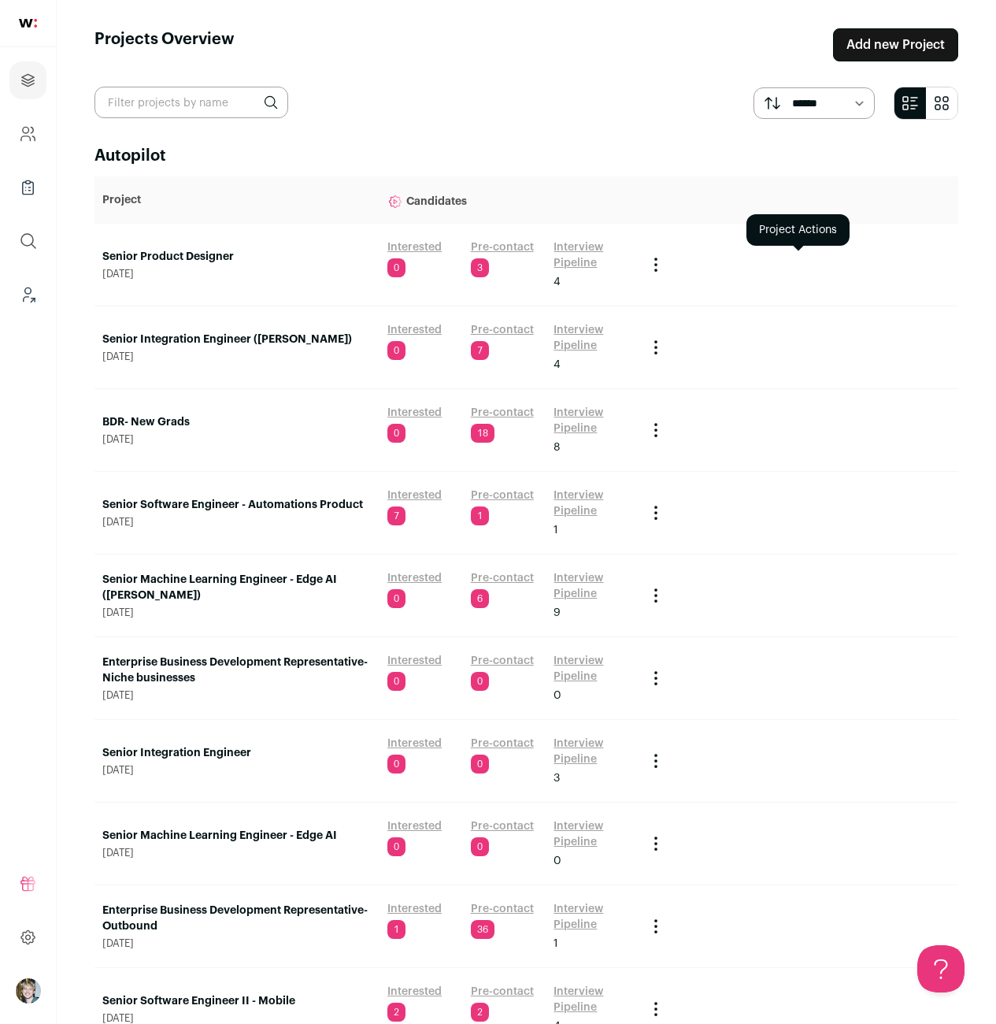
click at [660, 256] on icon "Project Actions" at bounding box center [655, 264] width 19 height 19
click at [656, 260] on icon "Project Actions" at bounding box center [656, 259] width 2 height 2
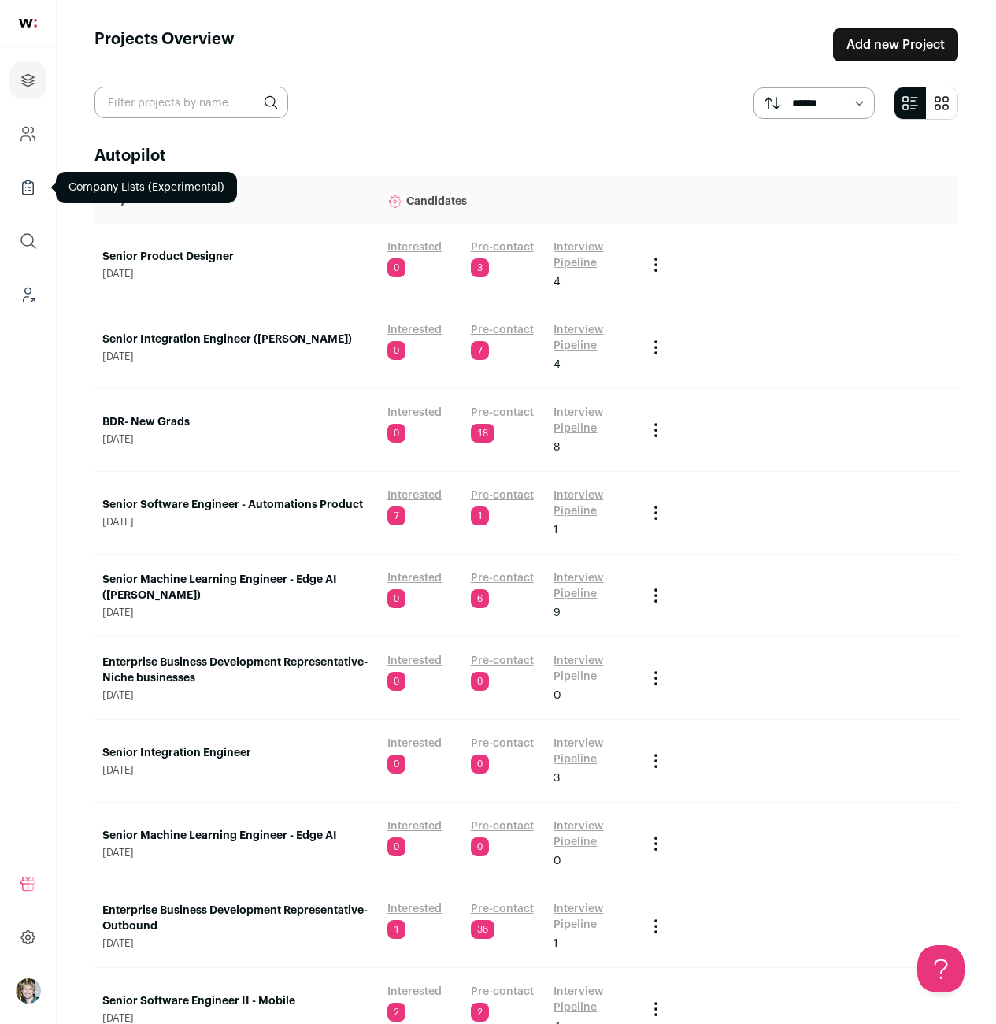
click at [24, 185] on icon "Company Lists" at bounding box center [28, 187] width 18 height 19
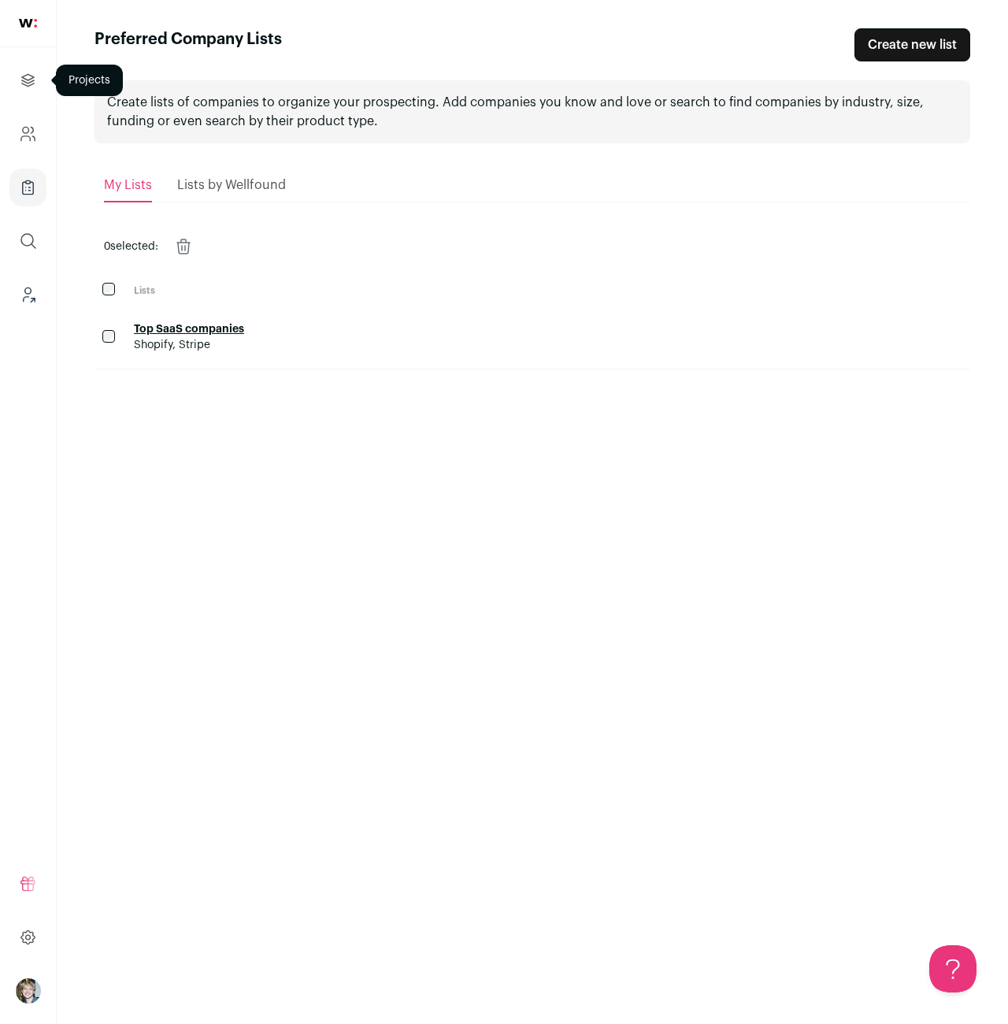
click at [21, 71] on icon "Projects" at bounding box center [28, 80] width 18 height 19
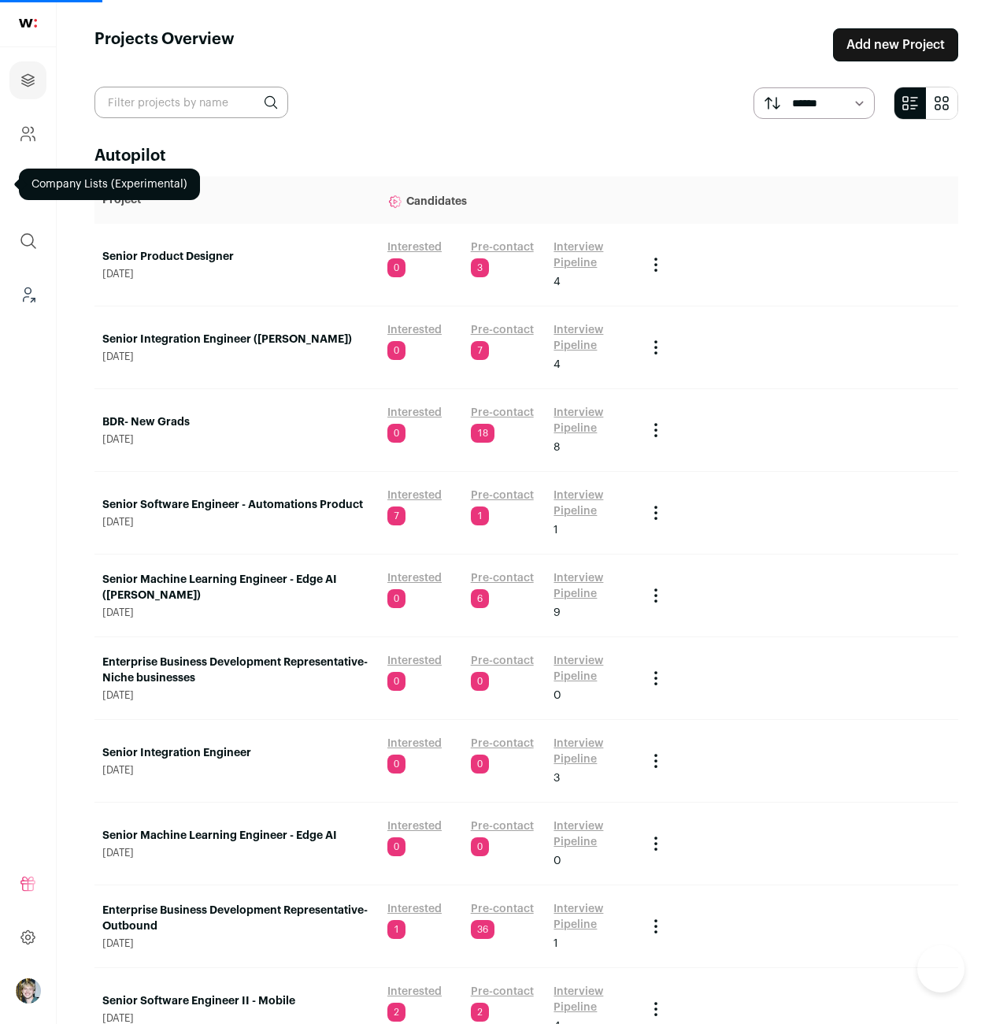
click at [188, 260] on link "Senior Product Designer" at bounding box center [236, 257] width 269 height 16
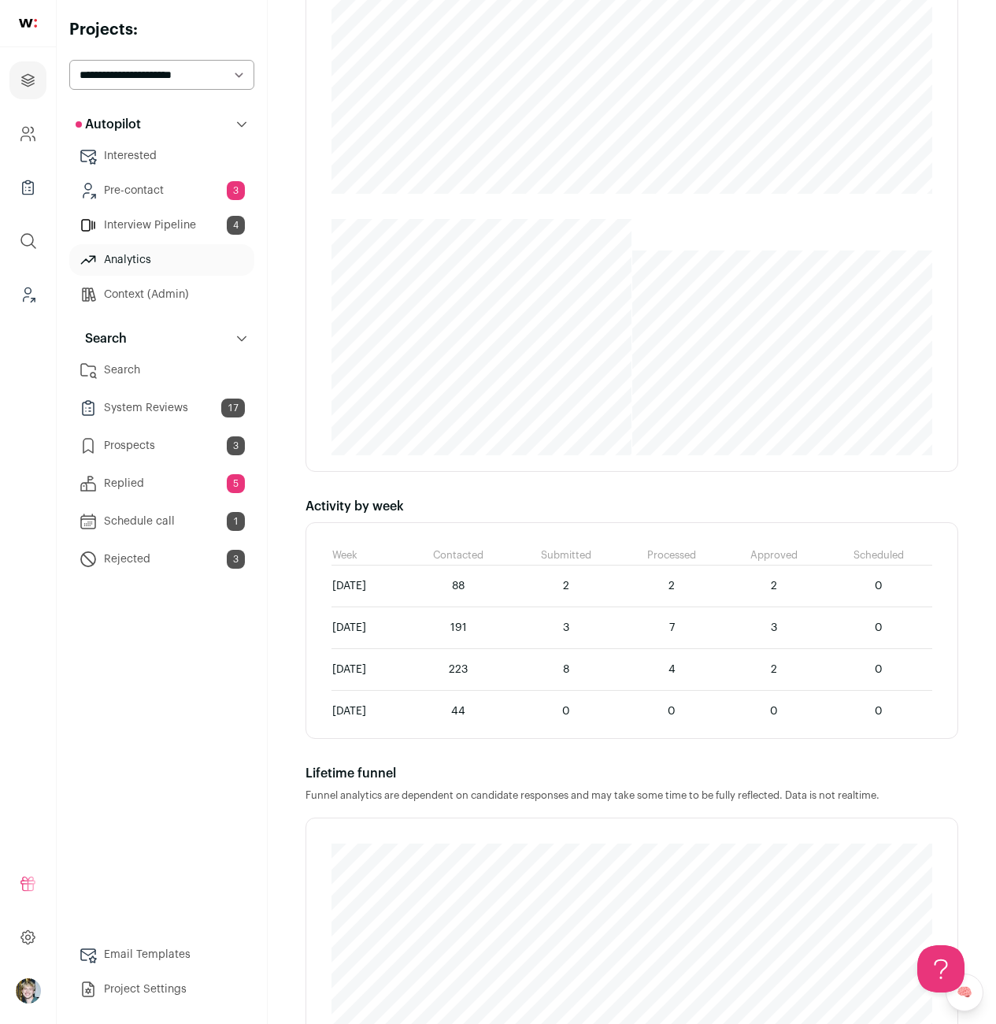
scroll to position [609, 0]
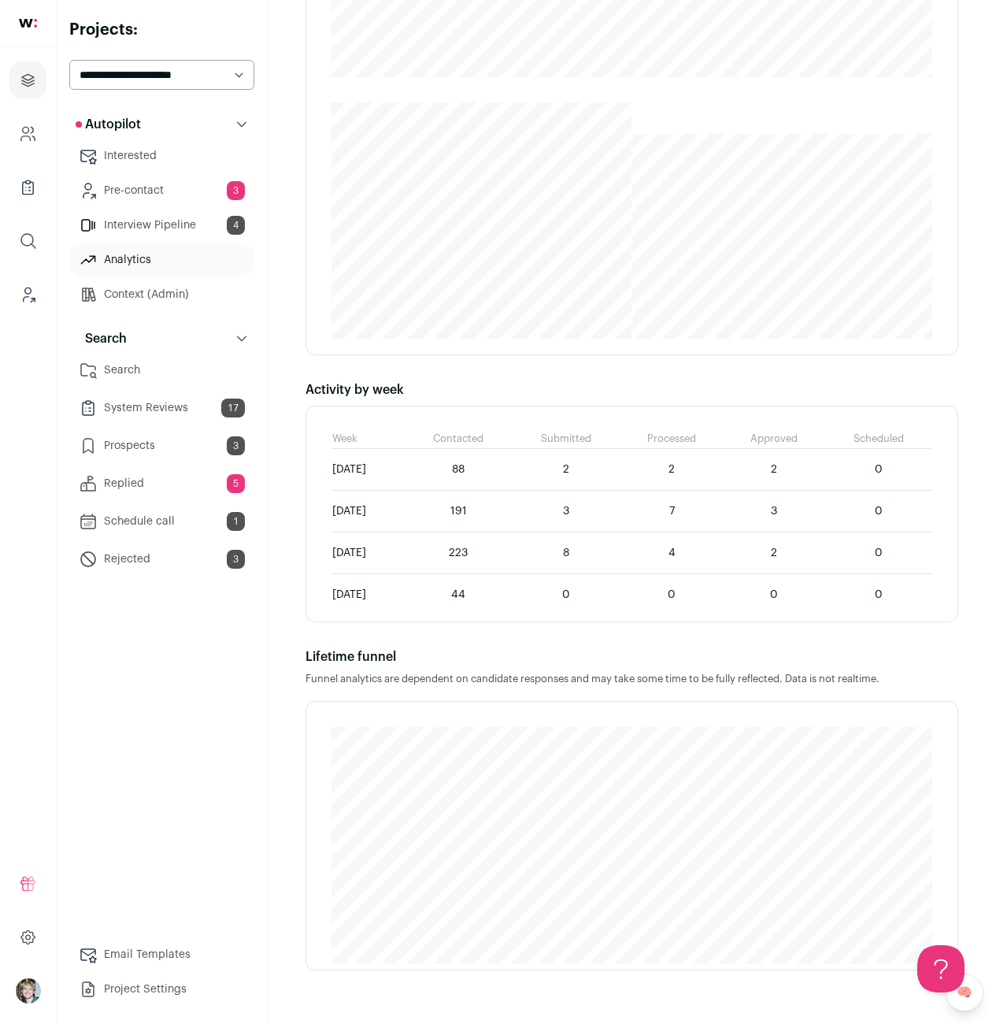
click at [157, 525] on link "Schedule call 1" at bounding box center [161, 521] width 185 height 31
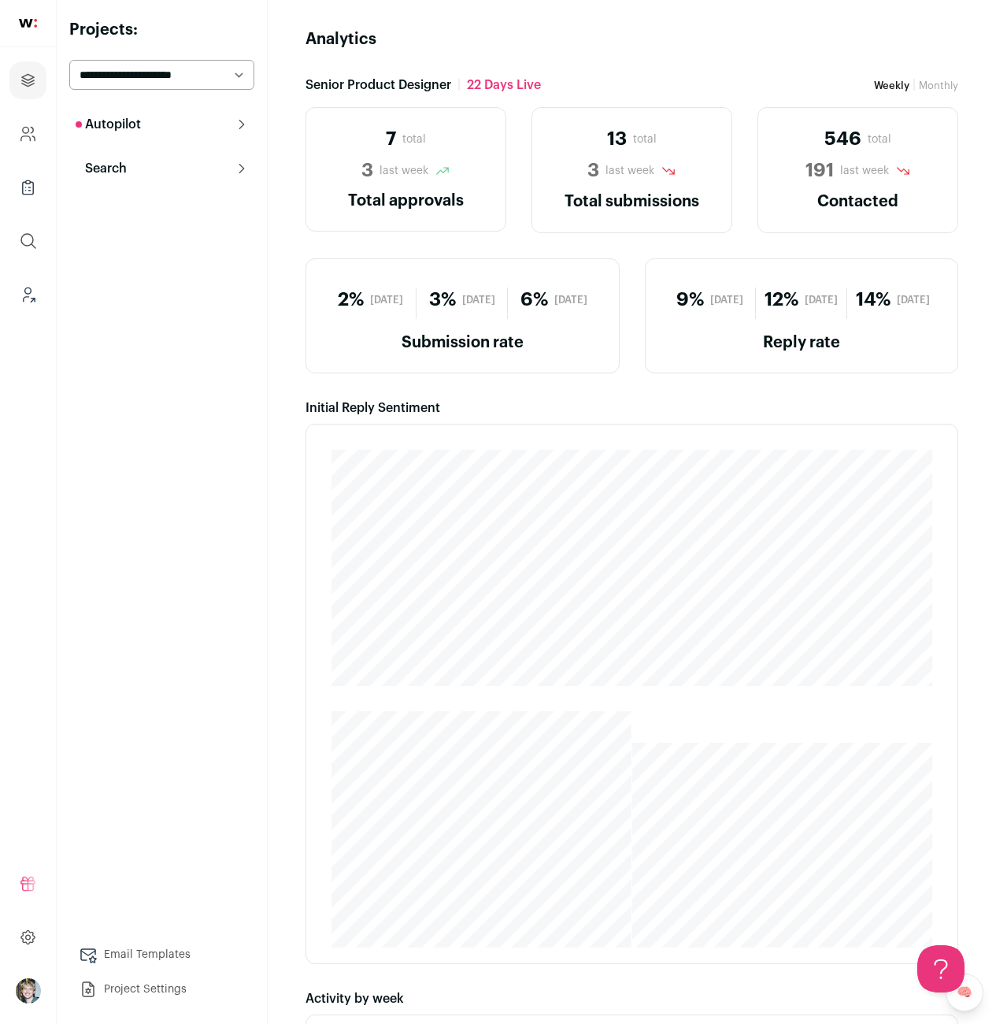
click at [176, 119] on button "Autopilot" at bounding box center [161, 124] width 185 height 31
drag, startPoint x: 146, startPoint y: 335, endPoint x: 145, endPoint y: 362, distance: 26.8
click at [146, 335] on button "Search" at bounding box center [161, 338] width 185 height 31
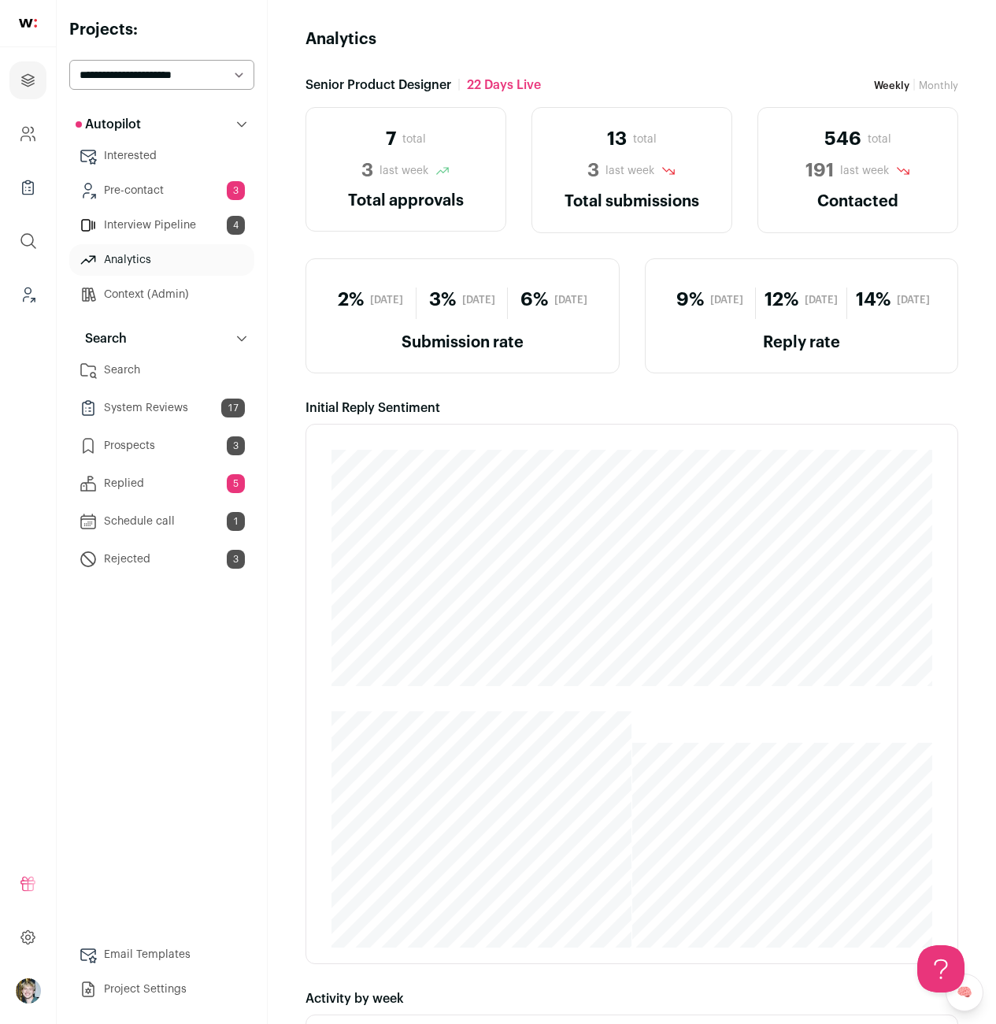
click at [148, 522] on link "Schedule call 1" at bounding box center [161, 521] width 185 height 31
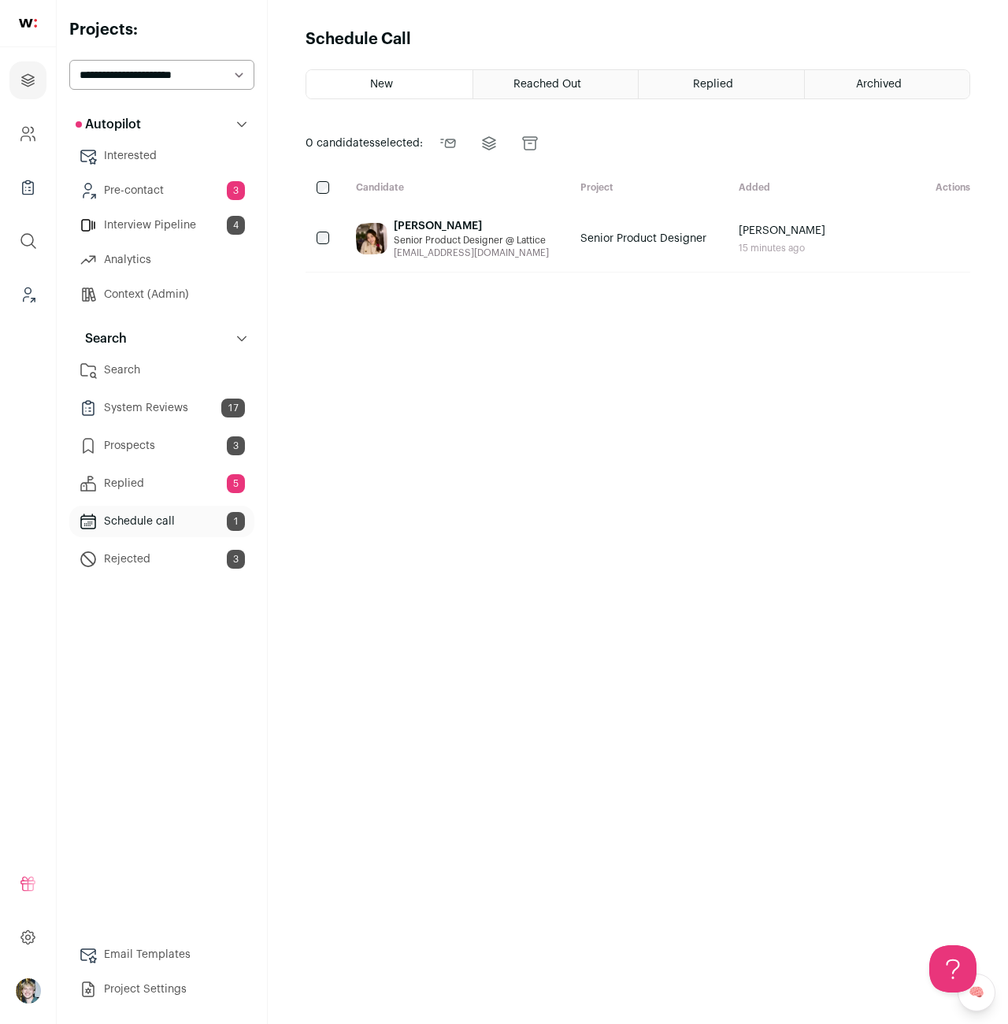
click at [484, 232] on div "[PERSON_NAME]" at bounding box center [471, 226] width 155 height 16
click at [168, 449] on link "Prospects 3" at bounding box center [161, 445] width 185 height 31
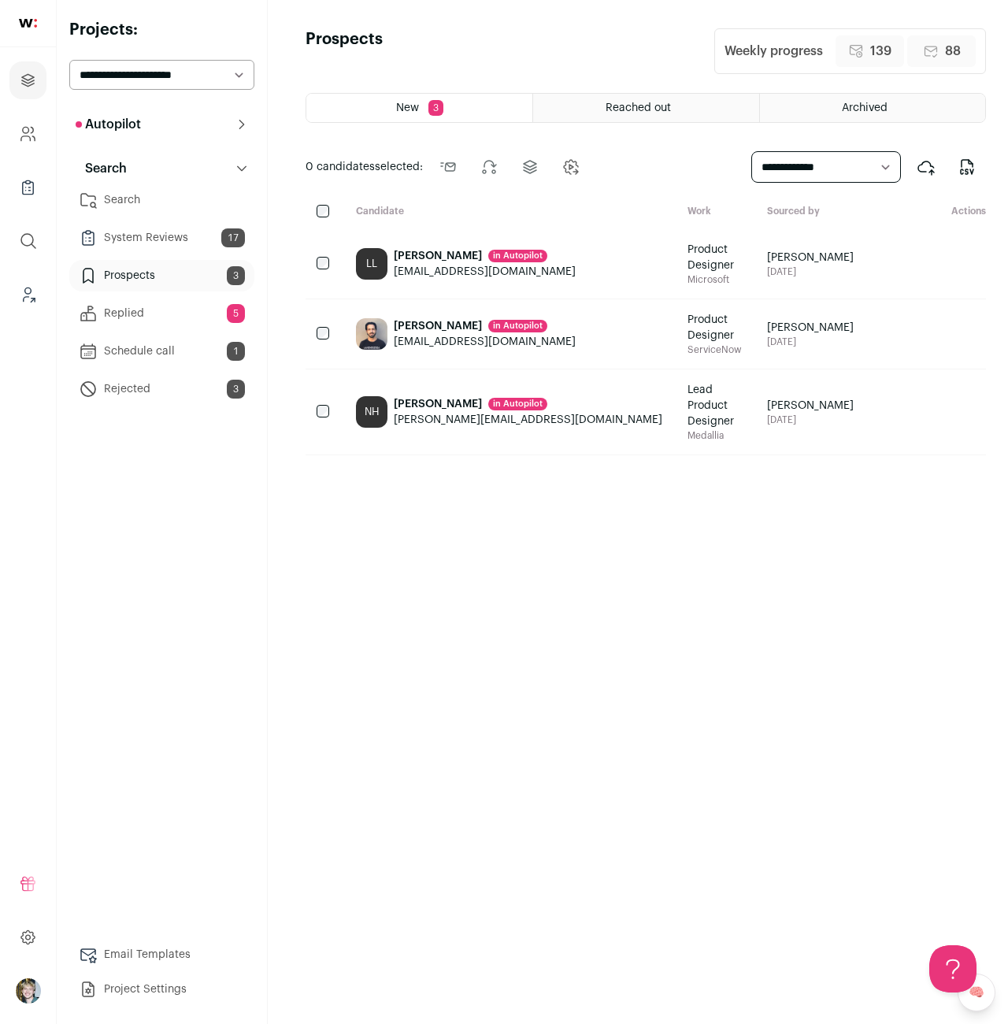
click at [145, 395] on link "Rejected 3" at bounding box center [161, 388] width 185 height 31
click at [507, 483] on div "New 3 Reached out Archived 0 candidates selected: Send outreach Change stage Ch…" at bounding box center [646, 544] width 680 height 902
drag, startPoint x: 515, startPoint y: 466, endPoint x: 529, endPoint y: 458, distance: 16.2
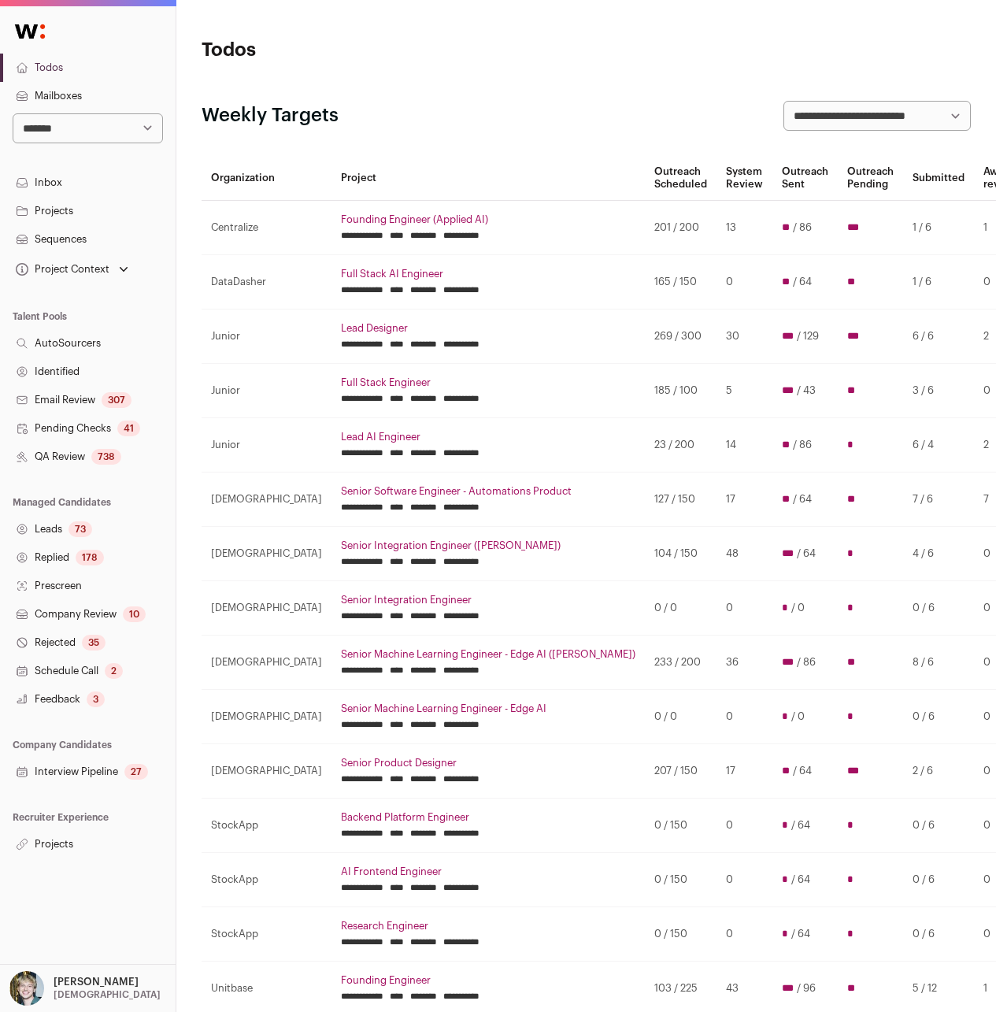
click at [408, 220] on link "Founding Engineer (Applied AI)" at bounding box center [488, 219] width 294 height 13
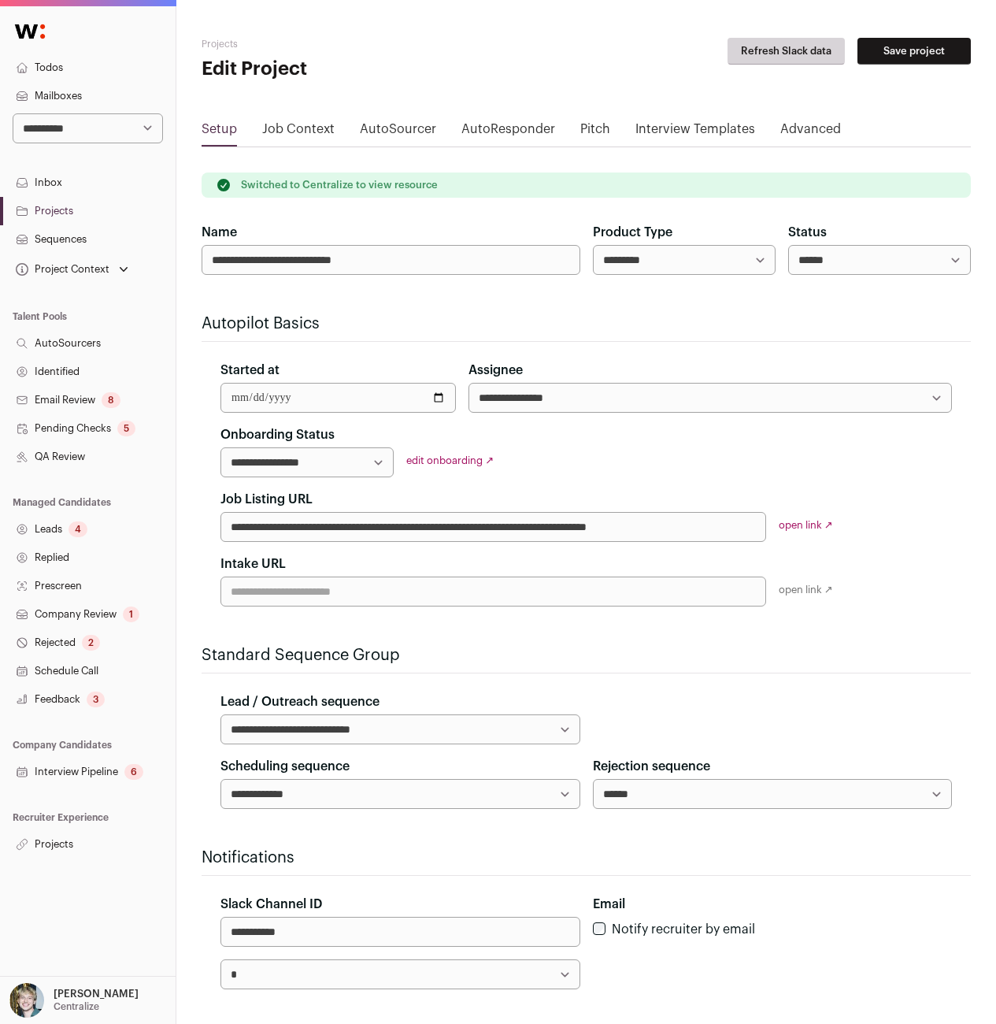
click at [795, 126] on link "Advanced" at bounding box center [810, 132] width 61 height 25
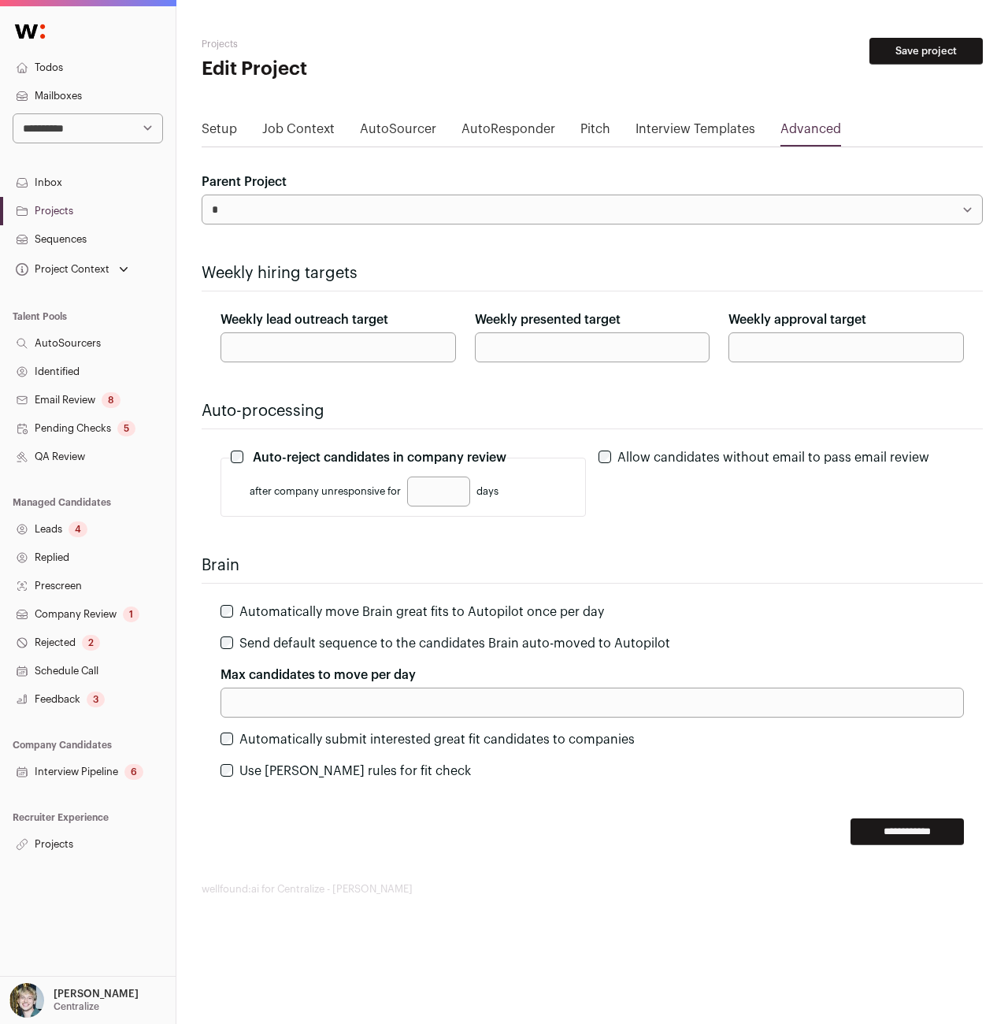
click at [429, 216] on select "**********" at bounding box center [592, 209] width 781 height 30
click at [285, 128] on link "Job Context" at bounding box center [298, 132] width 72 height 25
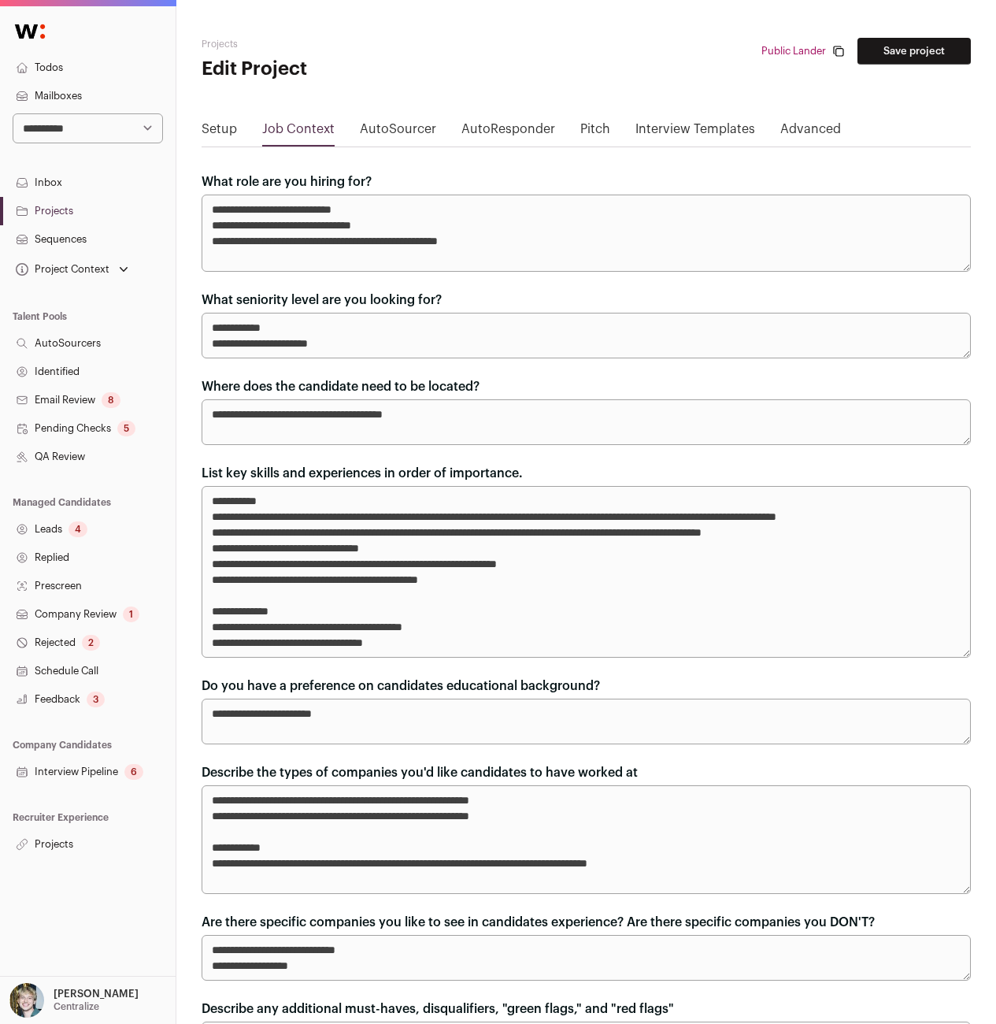
click at [384, 135] on link "AutoSourcer" at bounding box center [398, 132] width 76 height 25
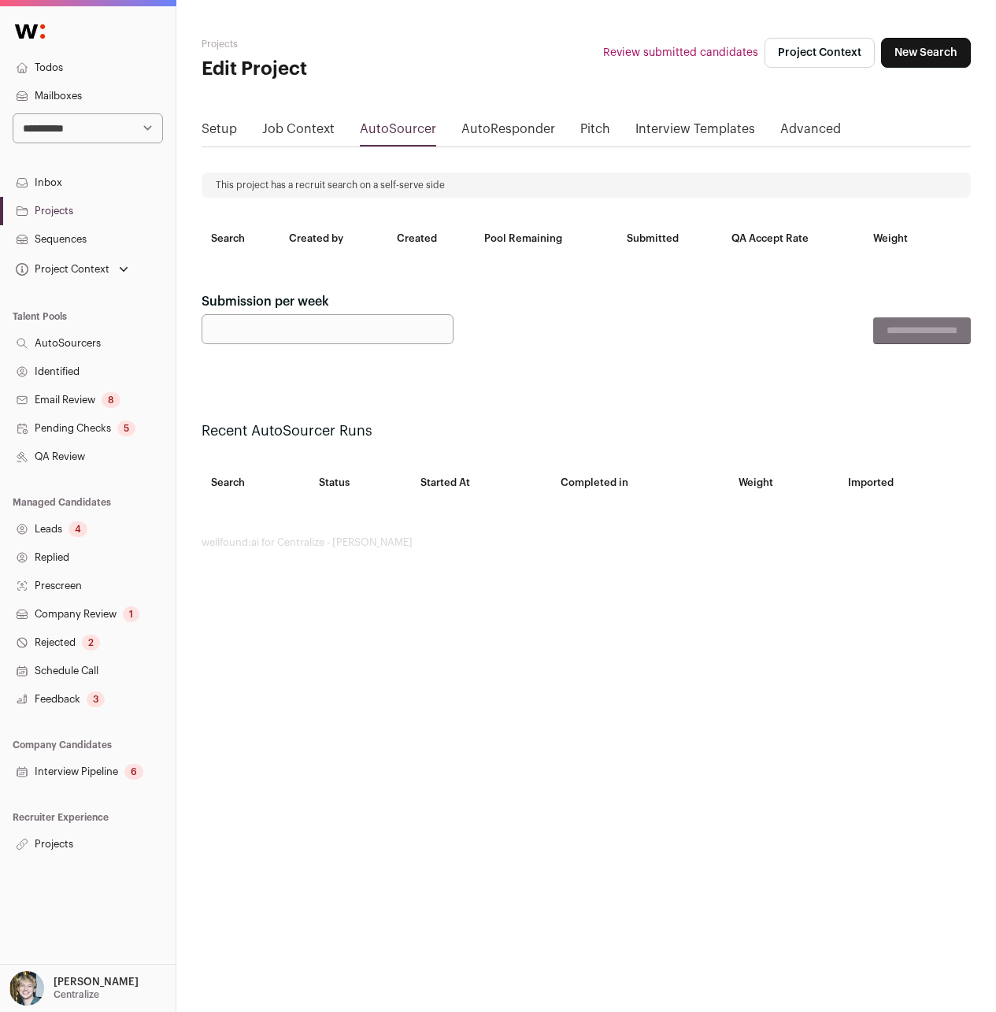
click at [217, 124] on link "Setup" at bounding box center [219, 132] width 35 height 25
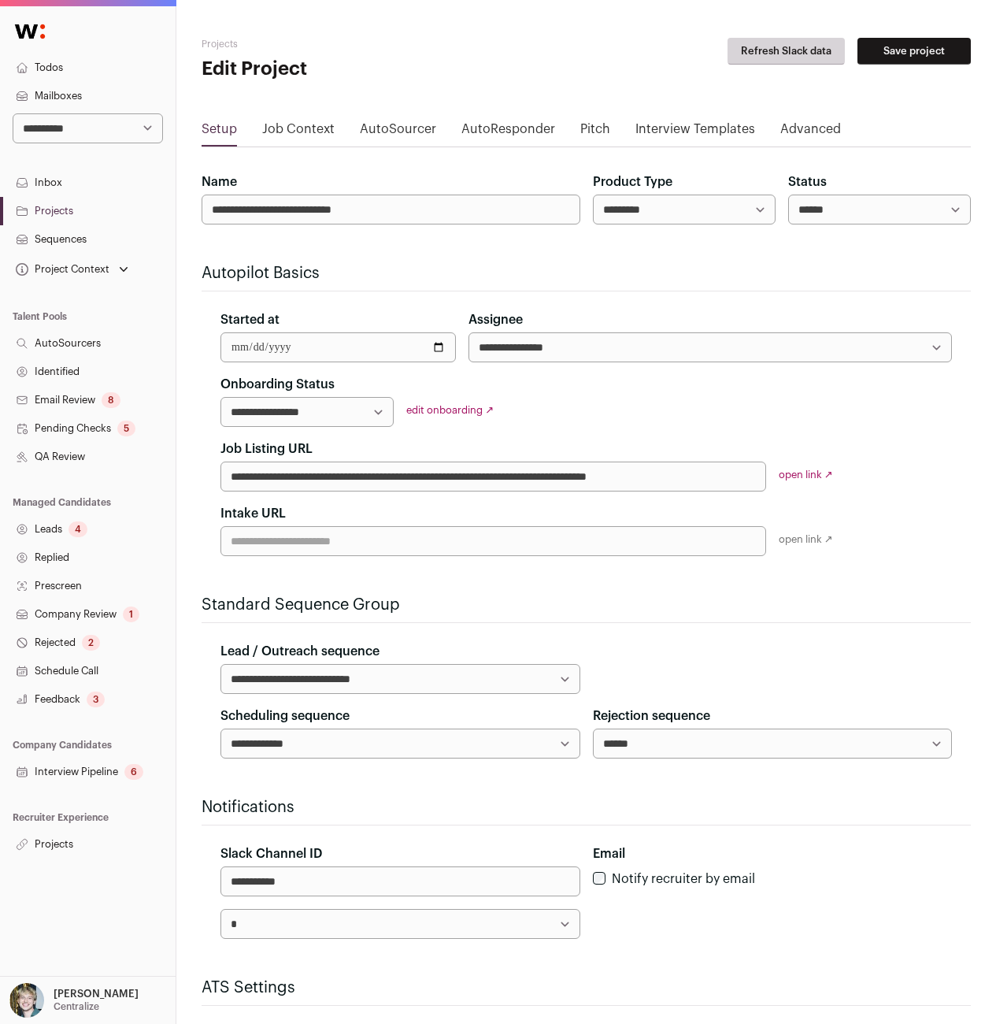
click at [47, 74] on link "Todos" at bounding box center [88, 68] width 176 height 28
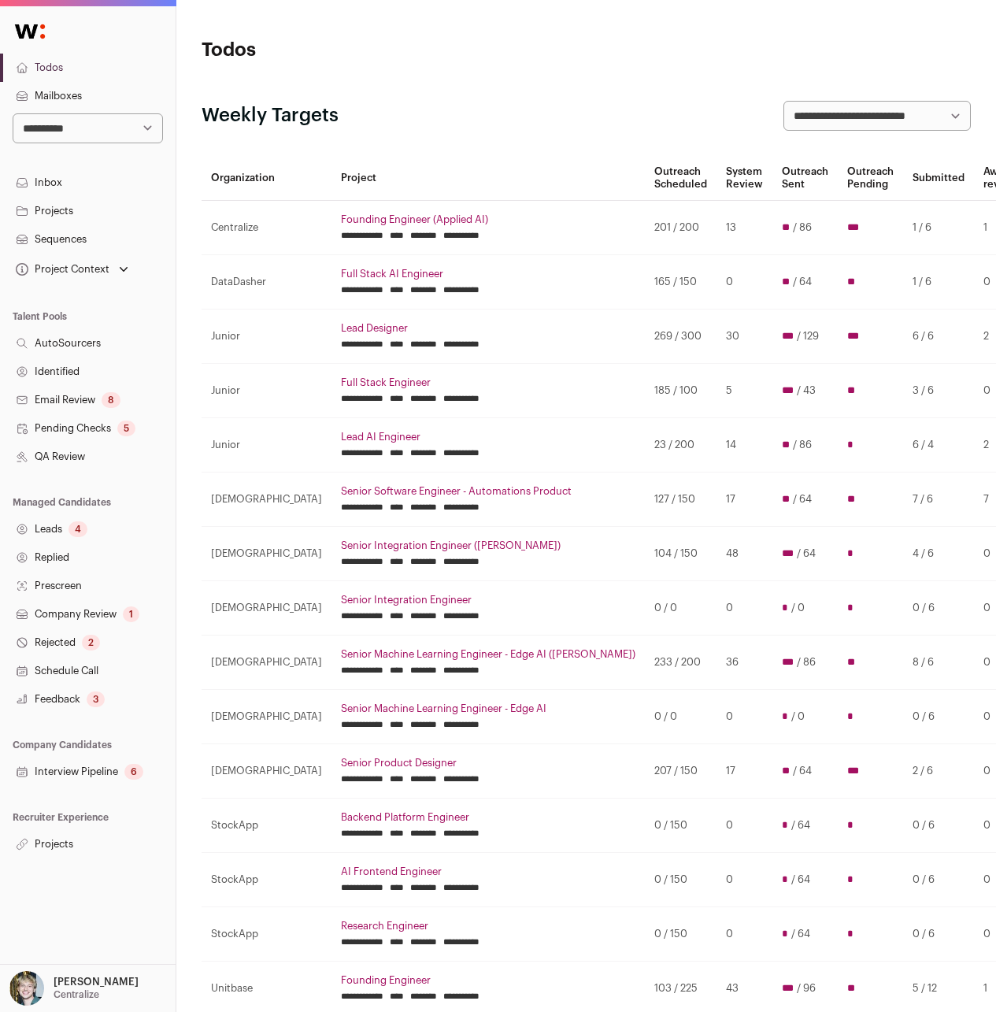
click at [77, 837] on link "Projects" at bounding box center [88, 844] width 176 height 28
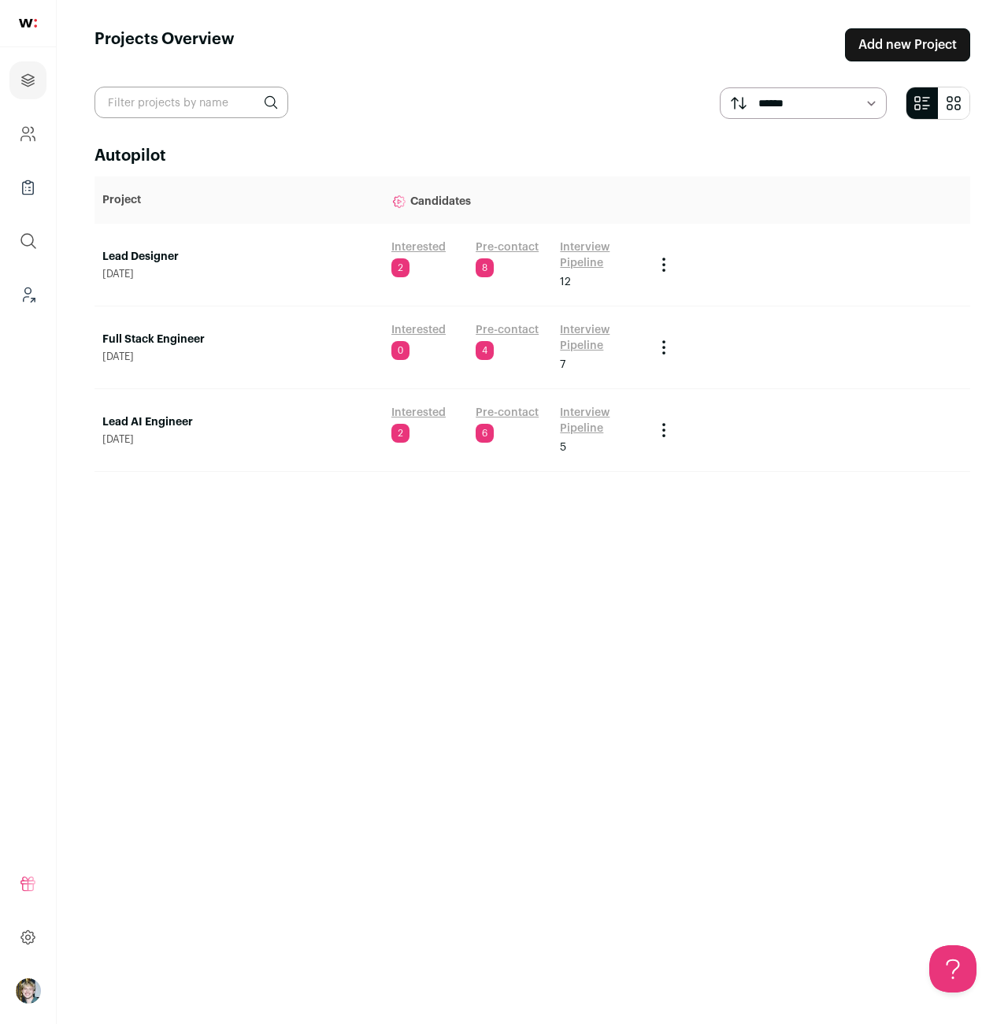
click at [324, 322] on td "Full Stack Engineer [DATE]" at bounding box center [238, 347] width 289 height 83
click at [178, 336] on link "Full Stack Engineer" at bounding box center [238, 340] width 273 height 16
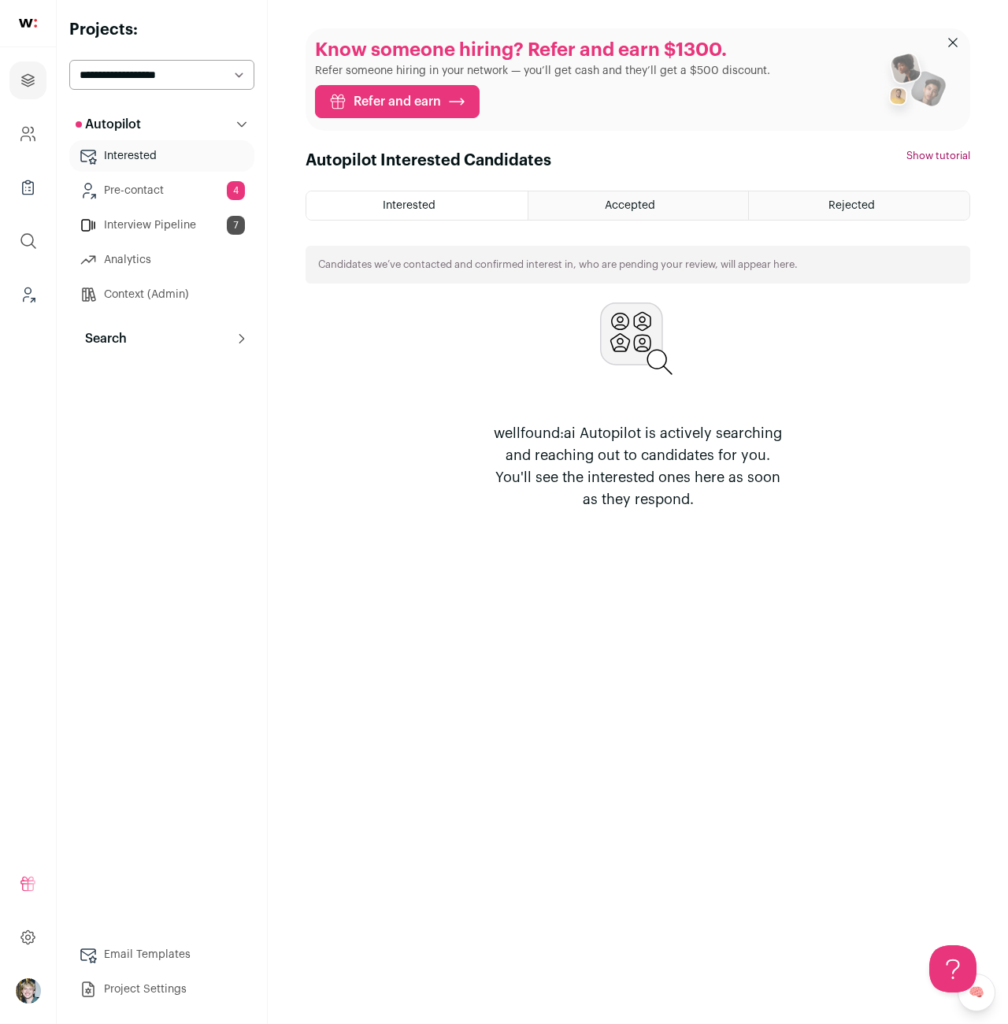
click at [164, 339] on button "Search" at bounding box center [161, 338] width 185 height 31
click at [177, 294] on link "Context (Admin)" at bounding box center [161, 294] width 185 height 31
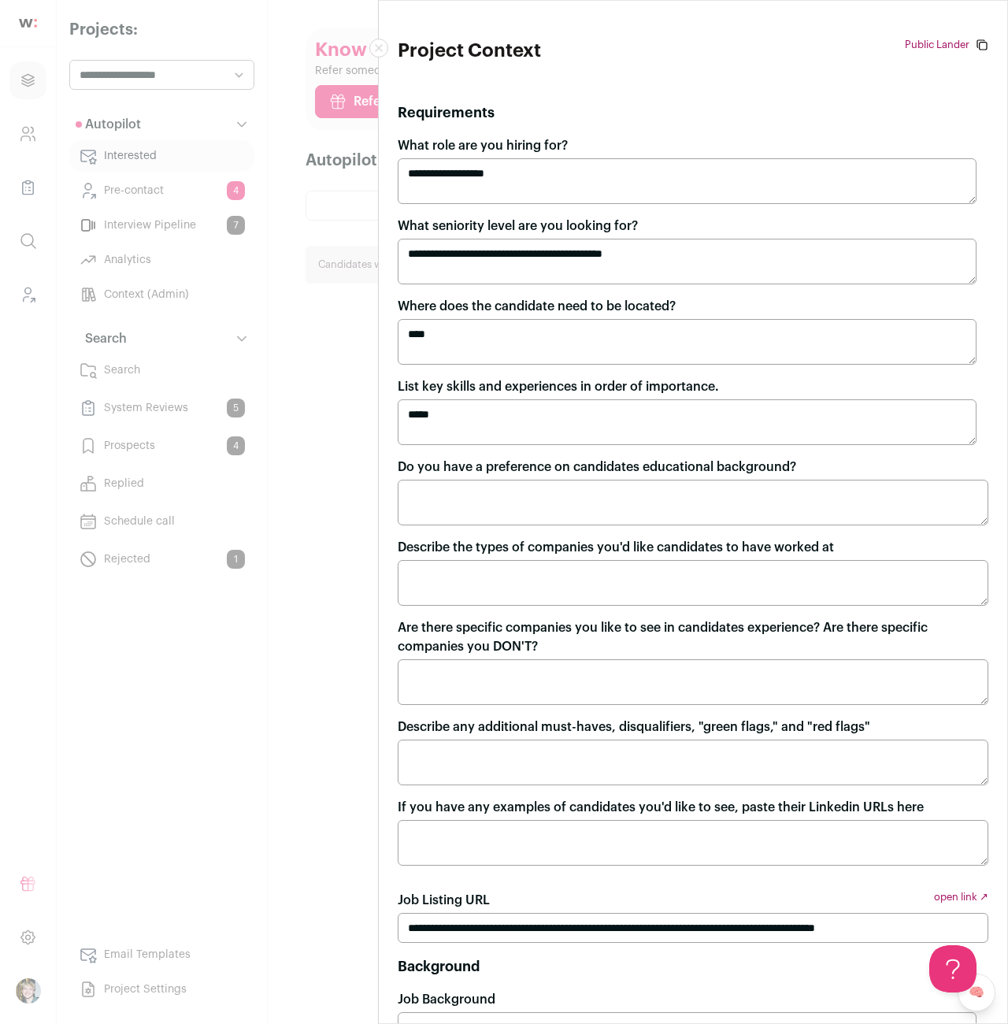
click at [298, 539] on div "**********" at bounding box center [504, 512] width 1008 height 1024
